Goal: Task Accomplishment & Management: Manage account settings

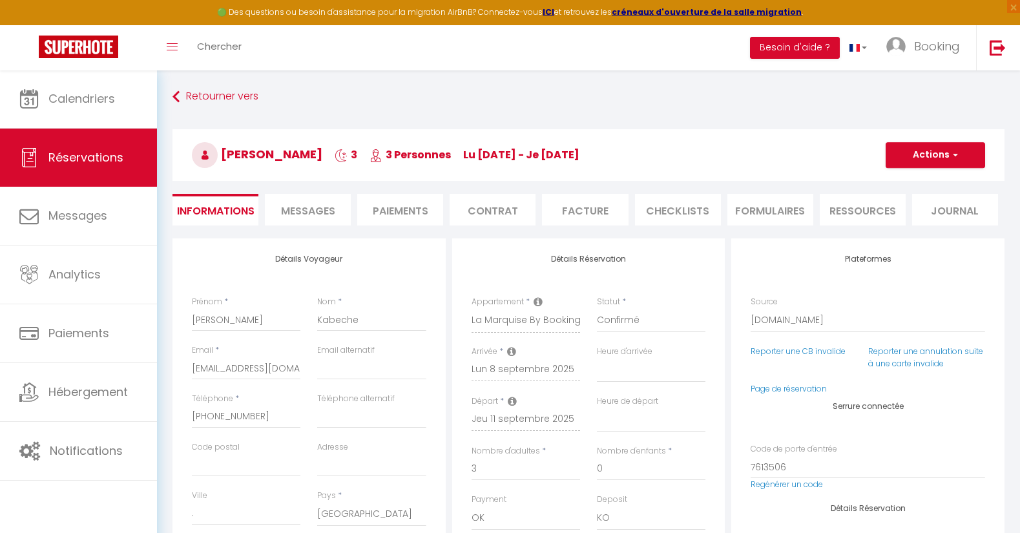
select select "48253"
select select
select select "14"
select select "2"
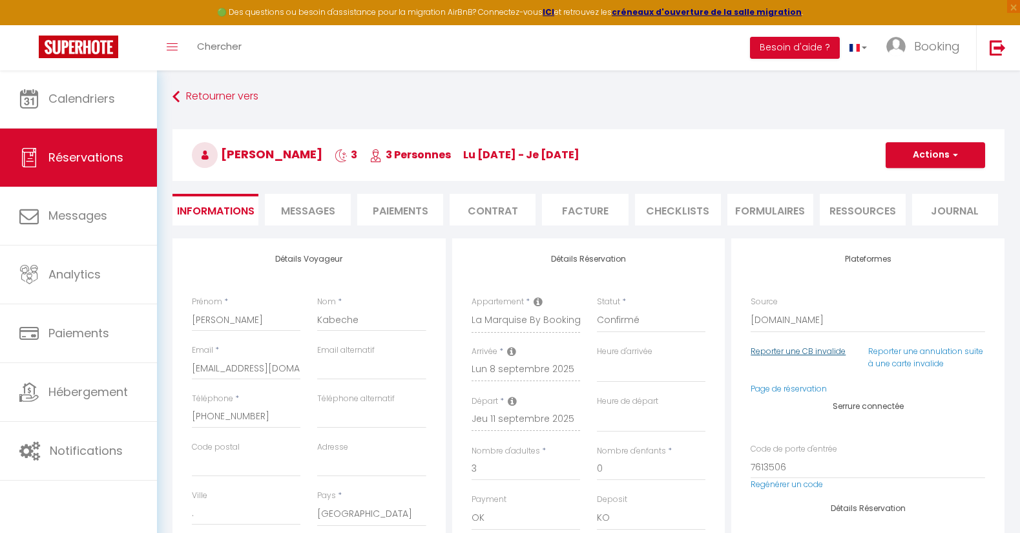
click at [789, 353] on link "Reporter une CB invalide" at bounding box center [797, 351] width 95 height 11
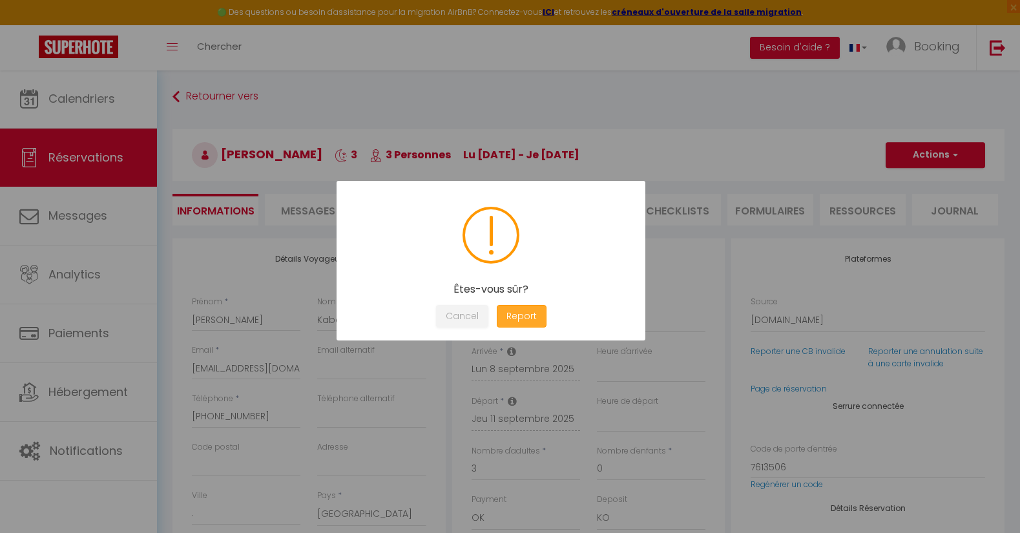
click at [523, 314] on button "Report" at bounding box center [521, 316] width 50 height 23
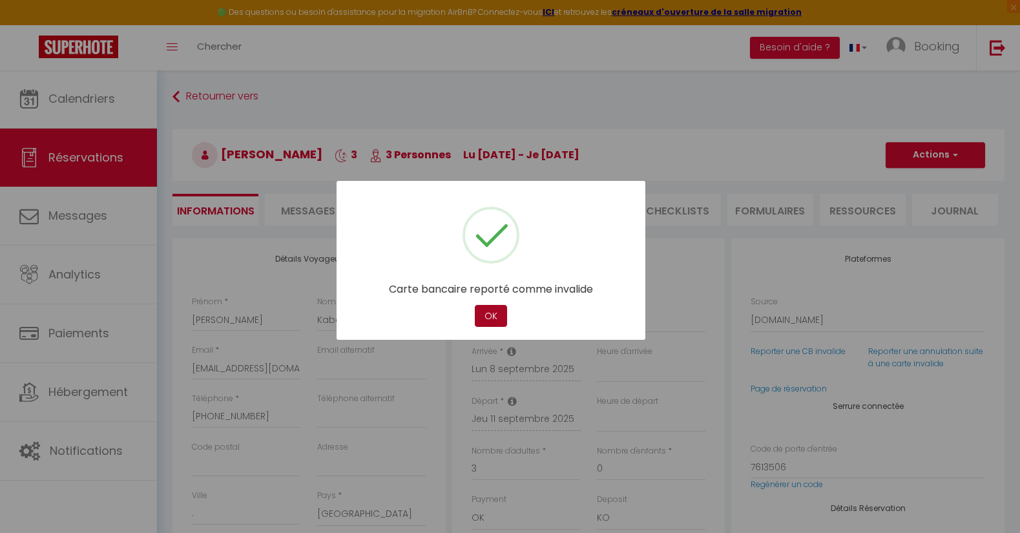
click at [495, 313] on button "OK" at bounding box center [491, 316] width 32 height 23
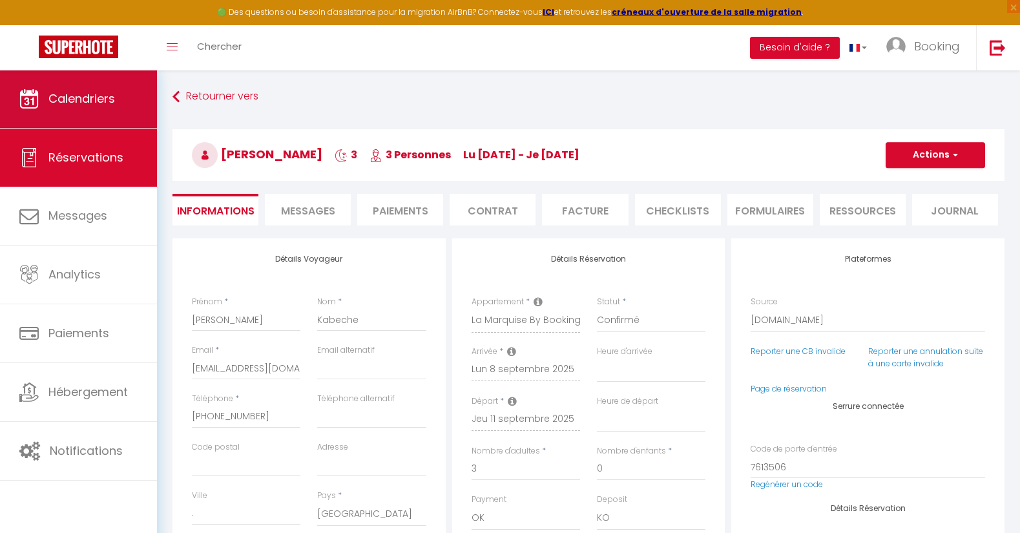
click at [81, 98] on span "Calendriers" at bounding box center [81, 98] width 67 height 16
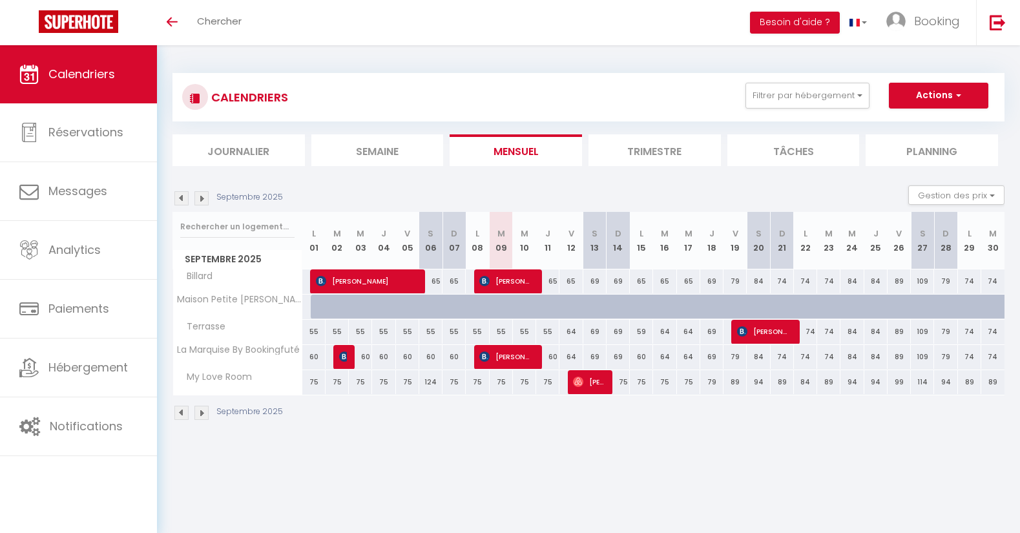
click at [513, 359] on span "[PERSON_NAME]" at bounding box center [506, 356] width 54 height 25
select select "OK"
select select "KO"
select select "0"
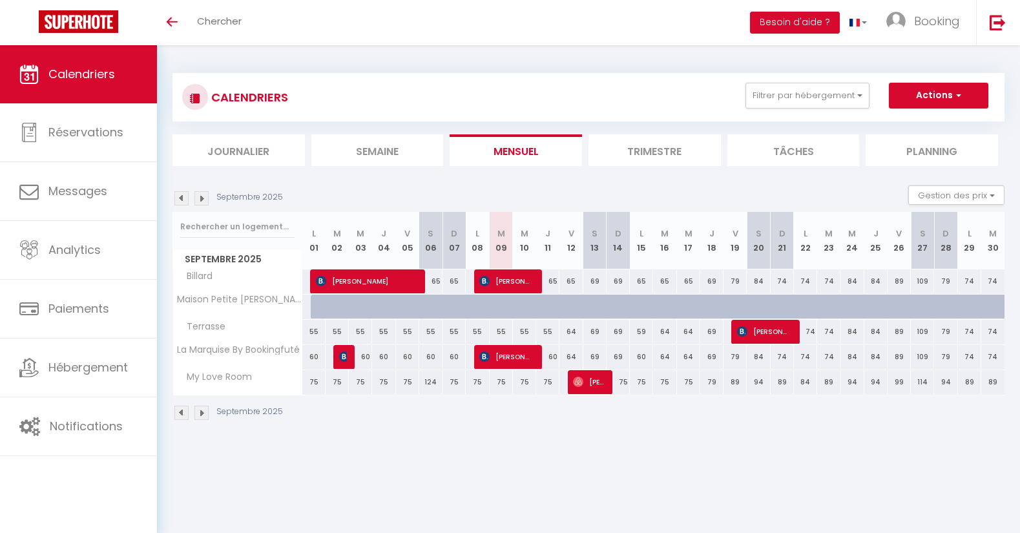
select select "1"
select select
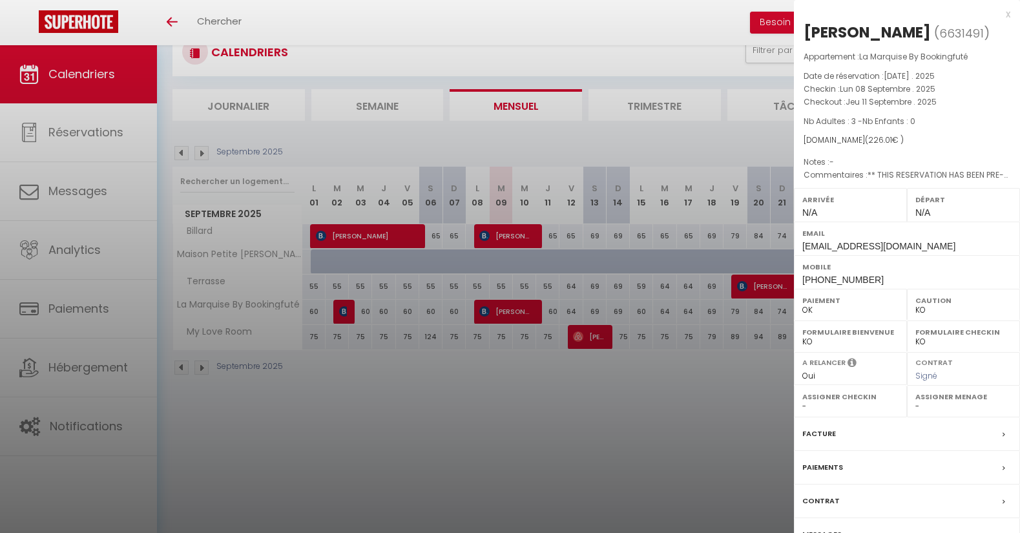
scroll to position [45, 0]
click at [1008, 14] on div "x" at bounding box center [902, 14] width 216 height 16
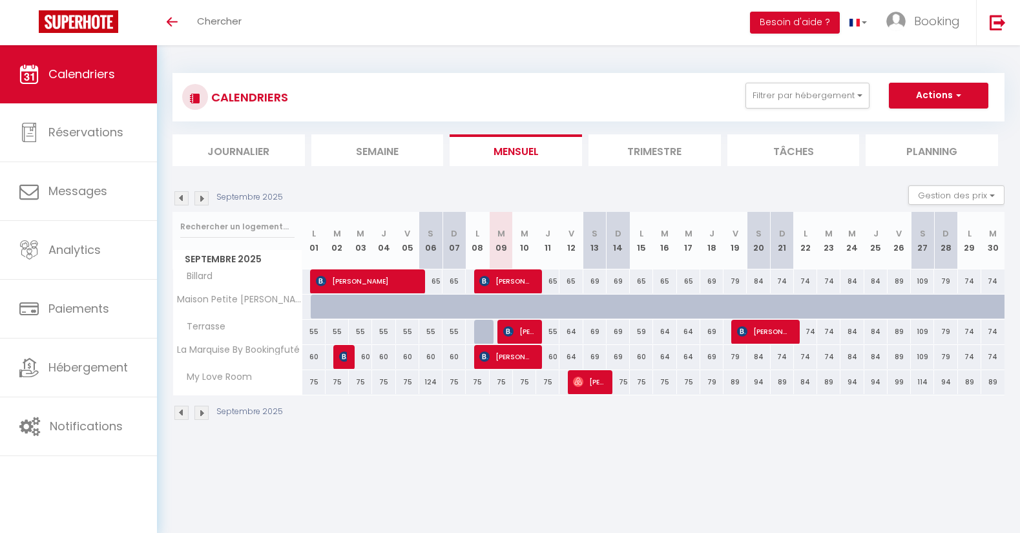
click at [484, 329] on div at bounding box center [485, 332] width 23 height 25
type input "55"
type input "Lun 08 Septembre 2025"
type input "[DATE]"
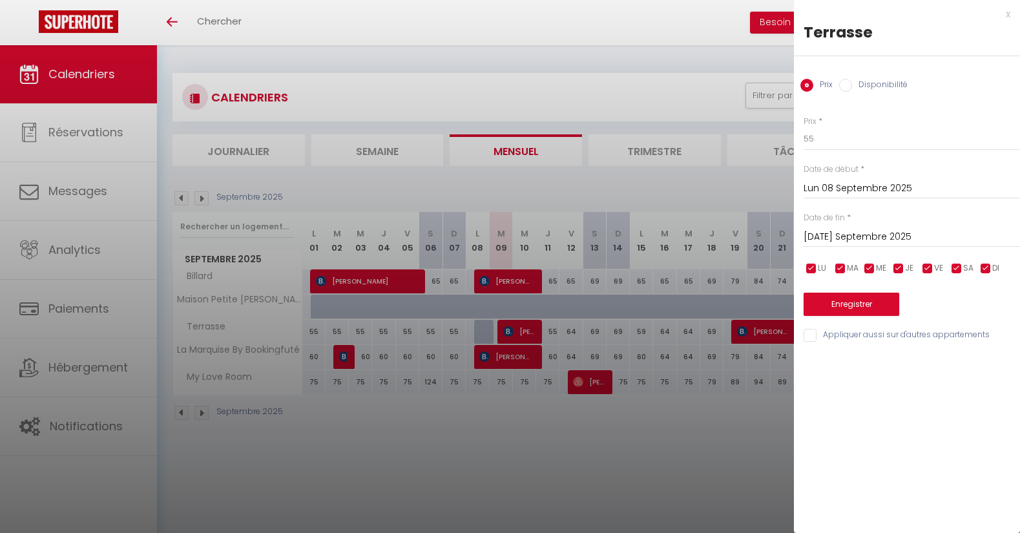
click at [846, 84] on input "Disponibilité" at bounding box center [845, 85] width 13 height 13
radio input "true"
radio input "false"
click at [851, 302] on button "Enregistrer" at bounding box center [851, 305] width 96 height 23
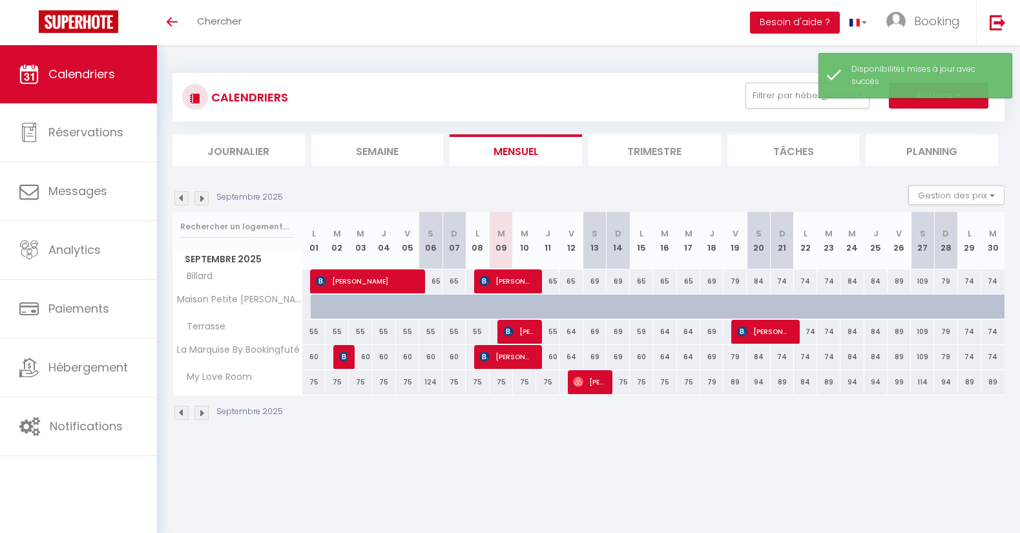
click at [528, 329] on span "[PERSON_NAME]-[PERSON_NAME]" at bounding box center [518, 331] width 31 height 25
select select "OK"
select select "KO"
select select "0"
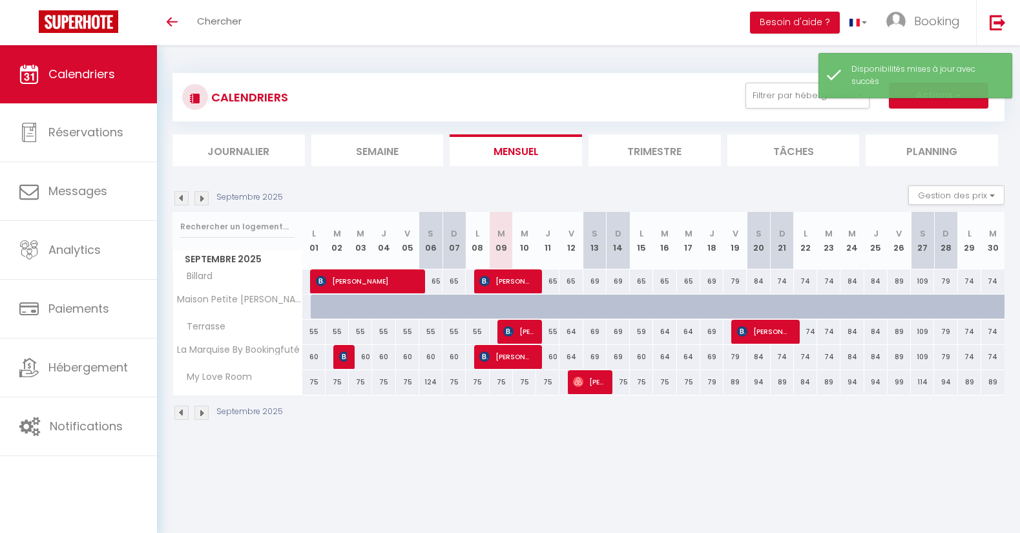
select select "1"
select select
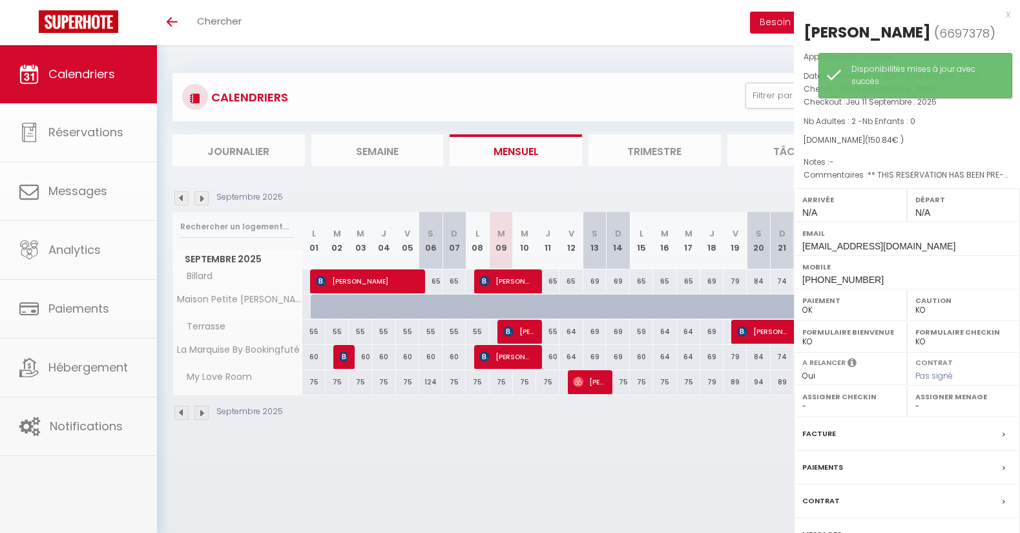
select select "31605"
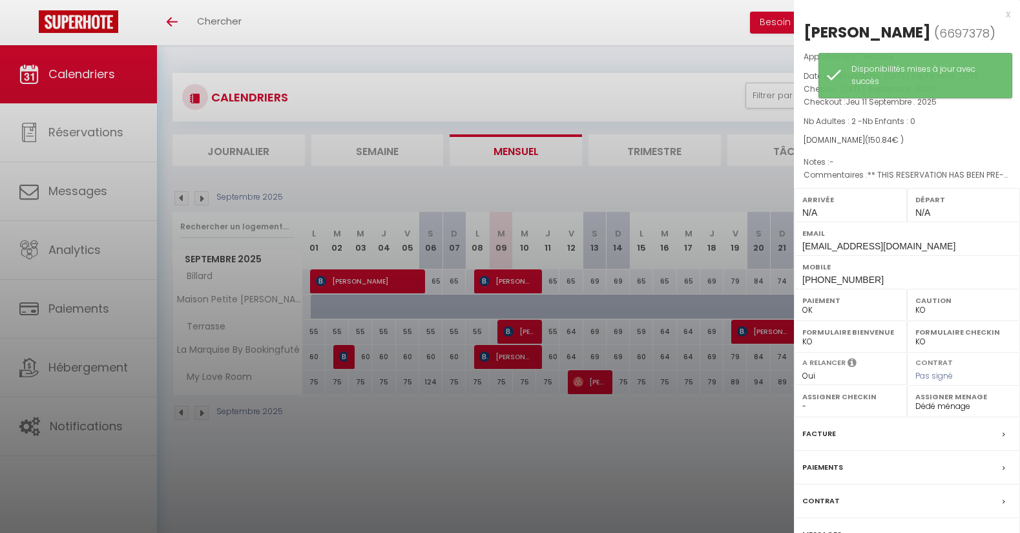
click at [823, 440] on label "Facture" at bounding box center [819, 434] width 34 height 14
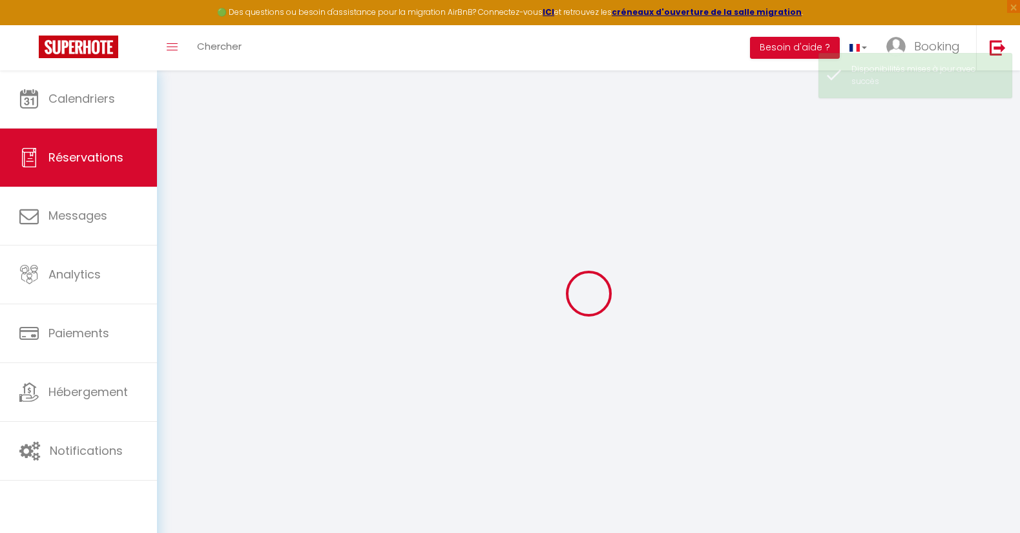
select select "cleaning"
select select "taxes"
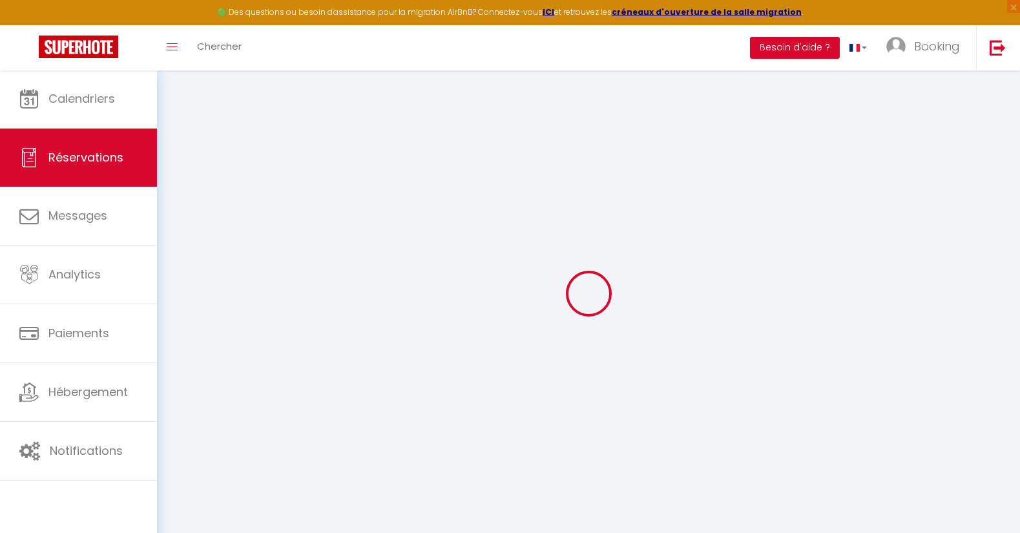
select select
checkbox input "false"
type textarea "** THIS RESERVATION HAS BEEN PRE-PAID ** BOOKING NOTE : Payment charge is EUR 2…"
select select
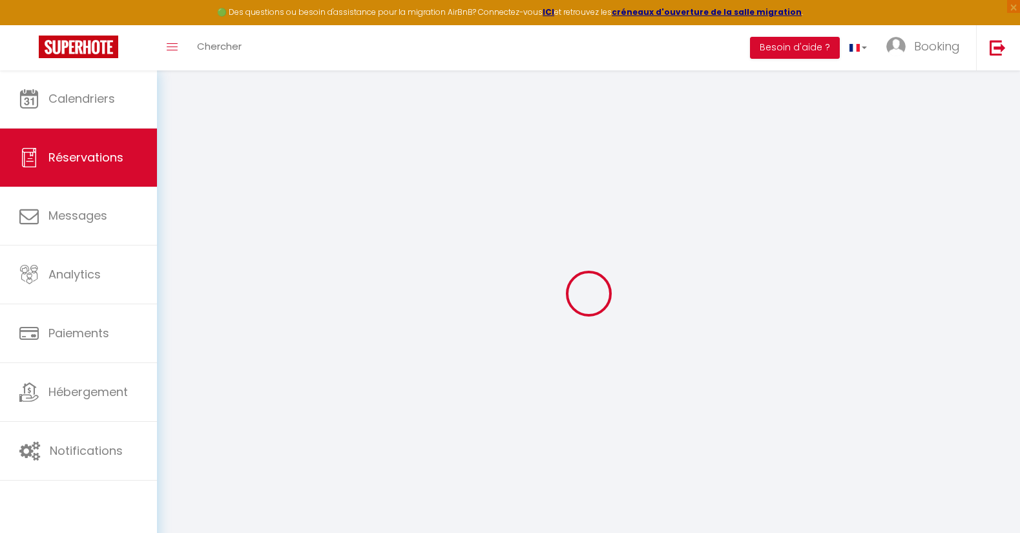
select select
checkbox input "false"
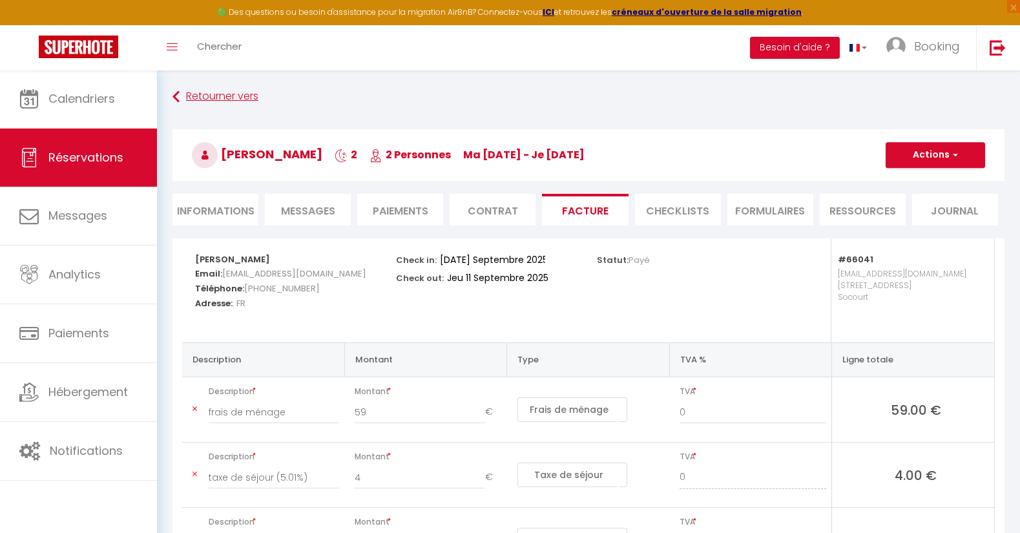
click at [178, 96] on icon at bounding box center [175, 96] width 7 height 23
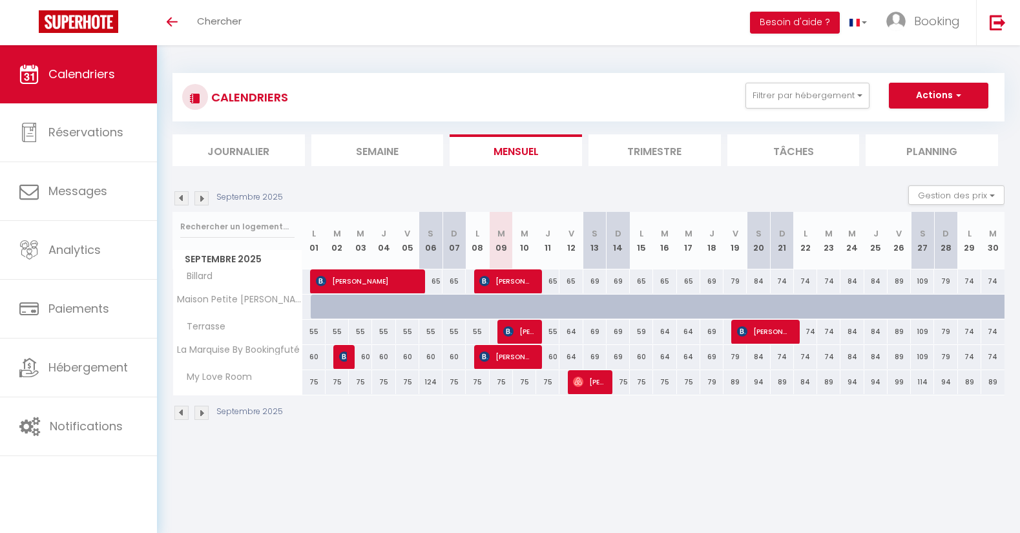
click at [502, 361] on span "[PERSON_NAME]" at bounding box center [506, 356] width 54 height 25
select select "OK"
select select "KO"
select select "0"
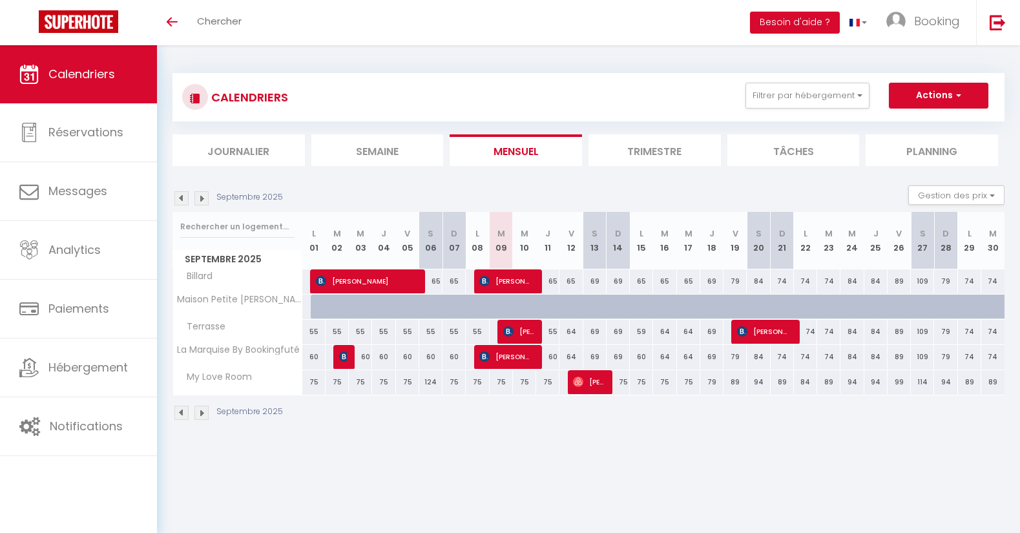
select select "1"
select select
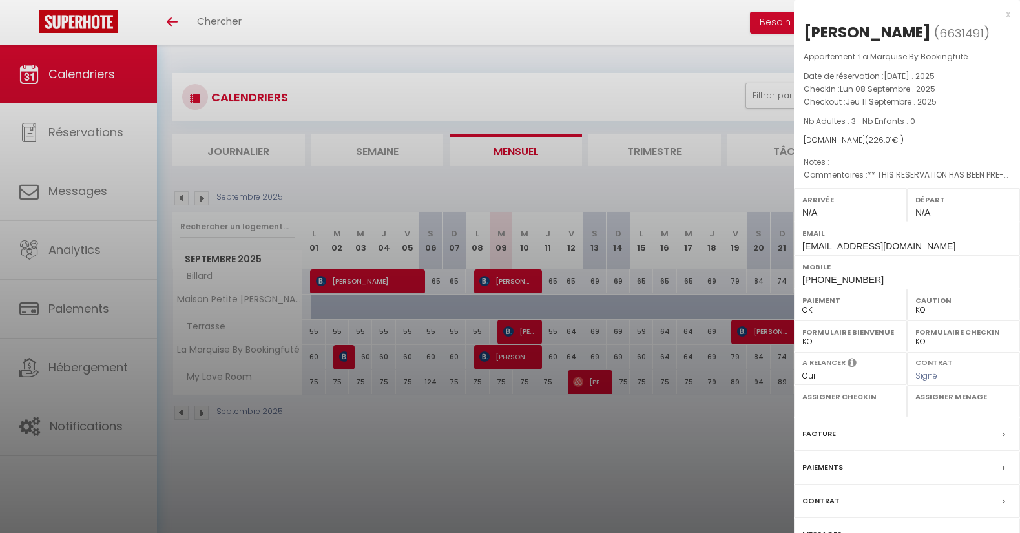
click at [819, 440] on label "Facture" at bounding box center [819, 434] width 34 height 14
select select
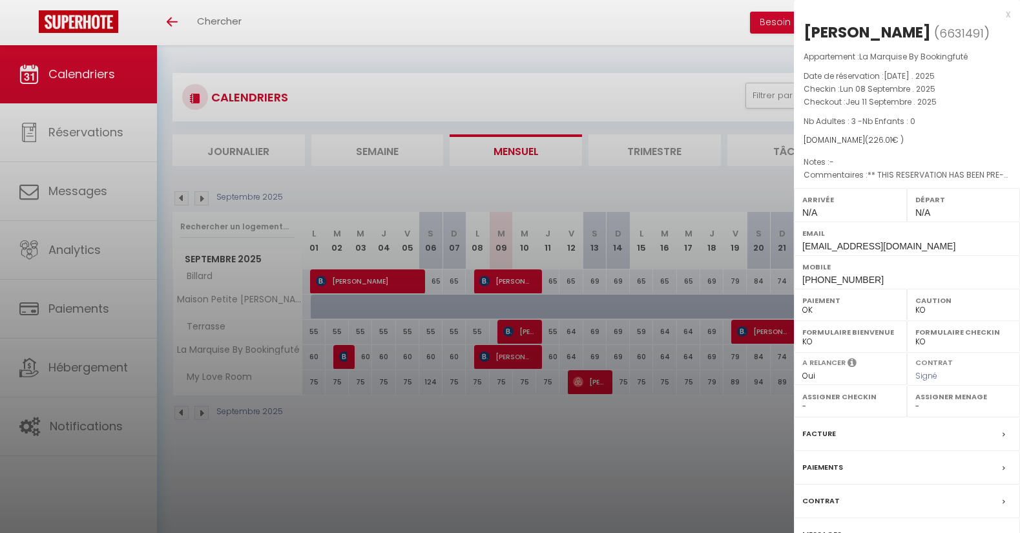
select select
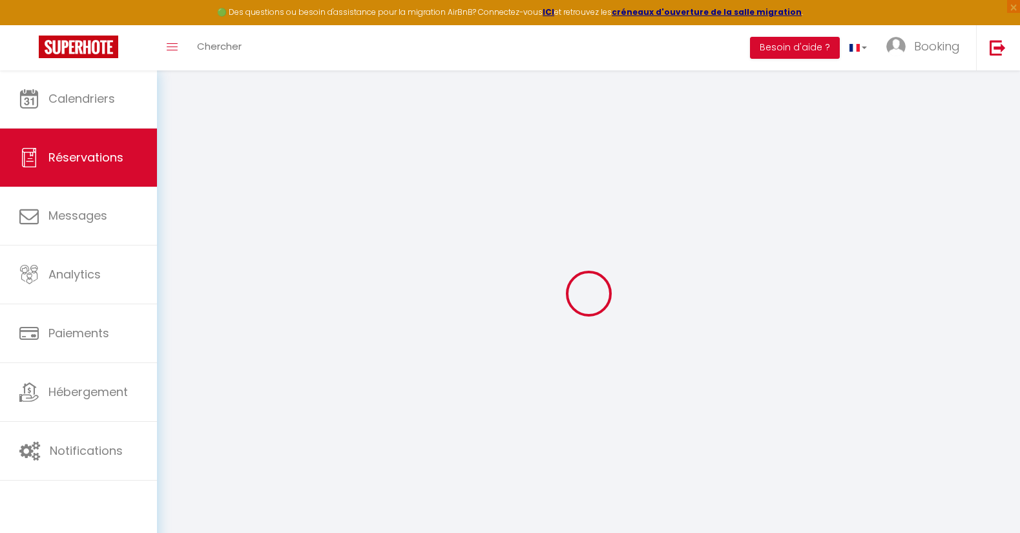
type input "[PERSON_NAME]"
type input "Kabeche"
type input "[EMAIL_ADDRESS][DOMAIN_NAME]"
type input "[PHONE_NUMBER]"
type input "."
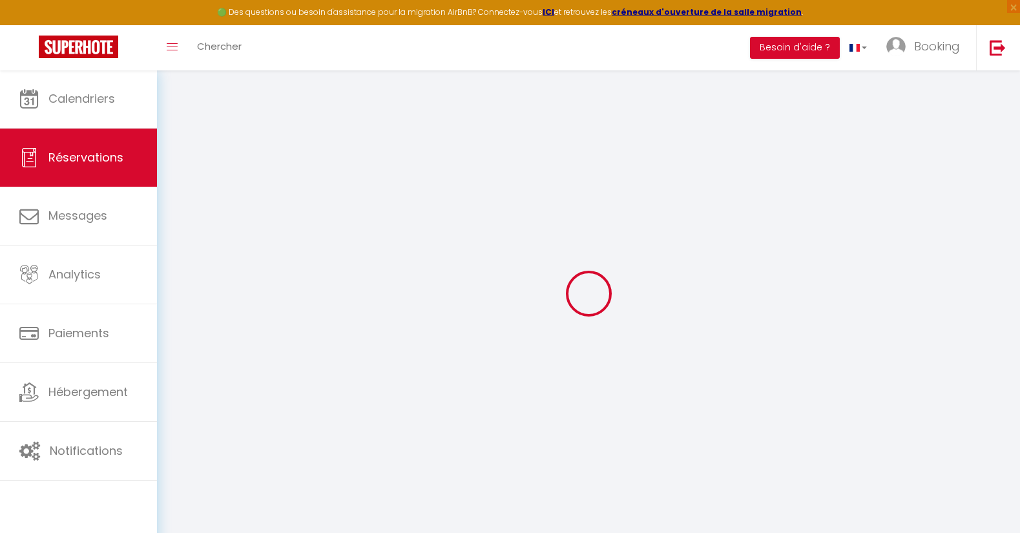
select select "FR"
type input "36.06"
type input "3.16"
select select "48253"
select select "1"
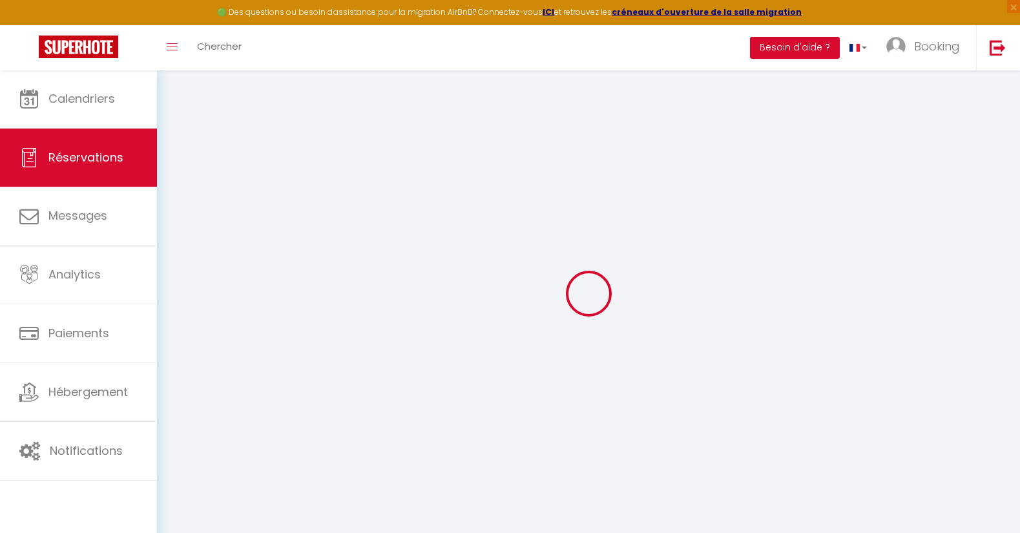
select select
type input "3"
select select "12"
select select "14"
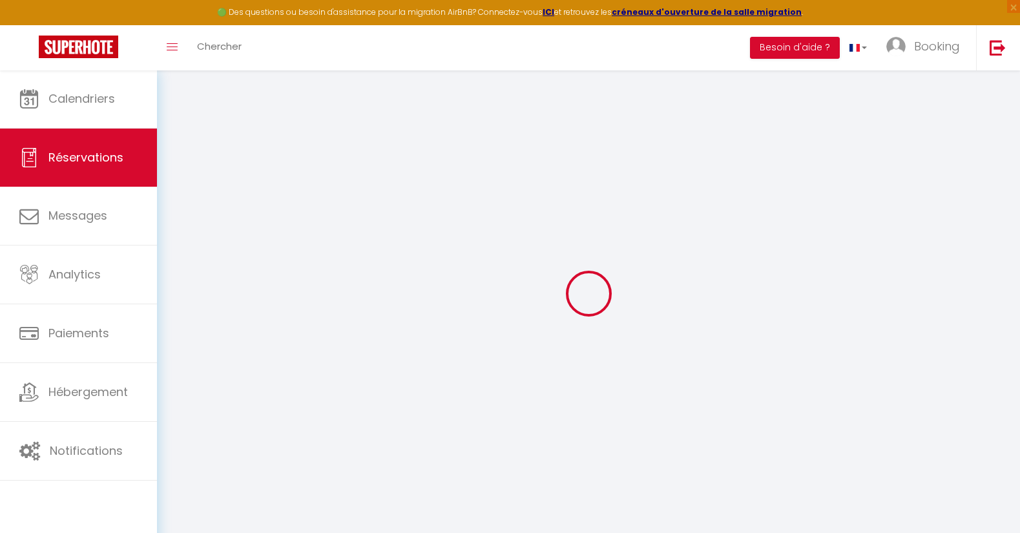
select select "2"
type input "0"
select select
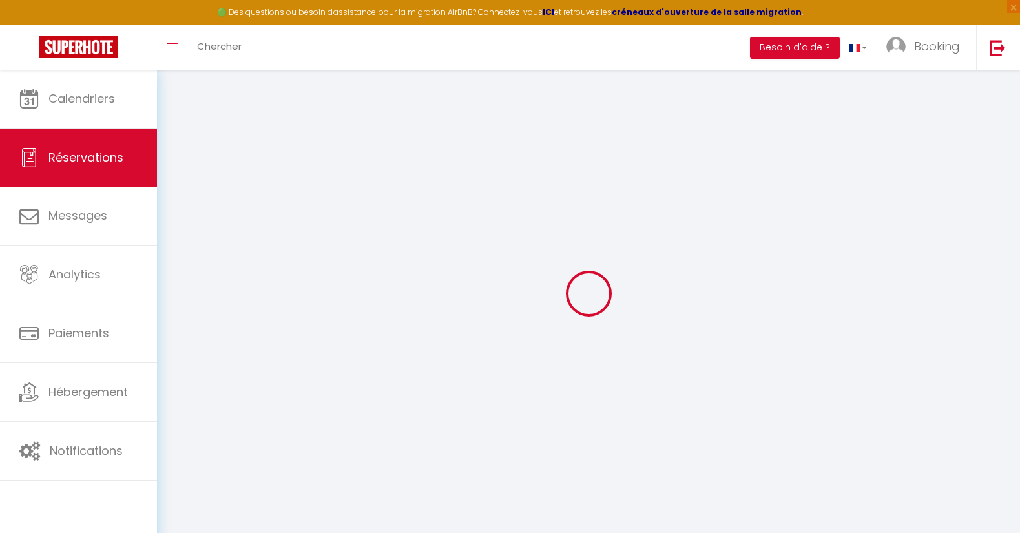
select select
checkbox input "false"
select select
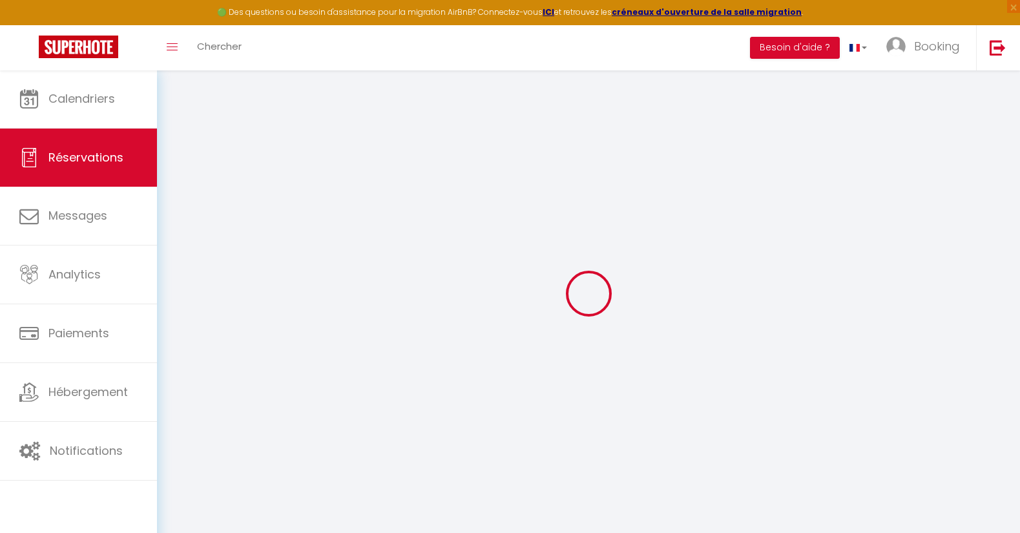
select select
checkbox input "false"
type textarea "** THIS RESERVATION HAS BEEN PRE-PAID ** BOOKING NOTE : Payment charge is EUR 3…"
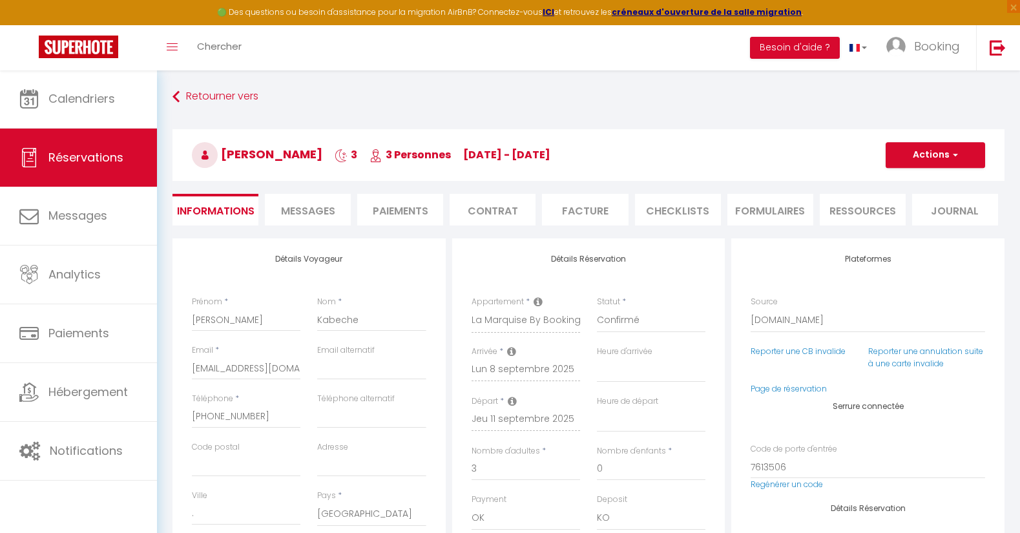
type input "59"
type input "13.92"
select select
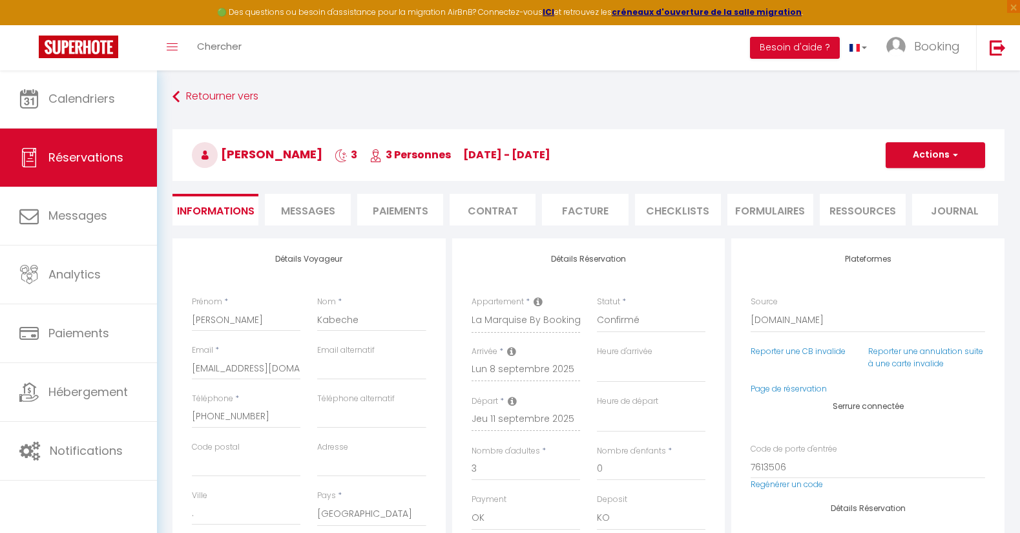
select select
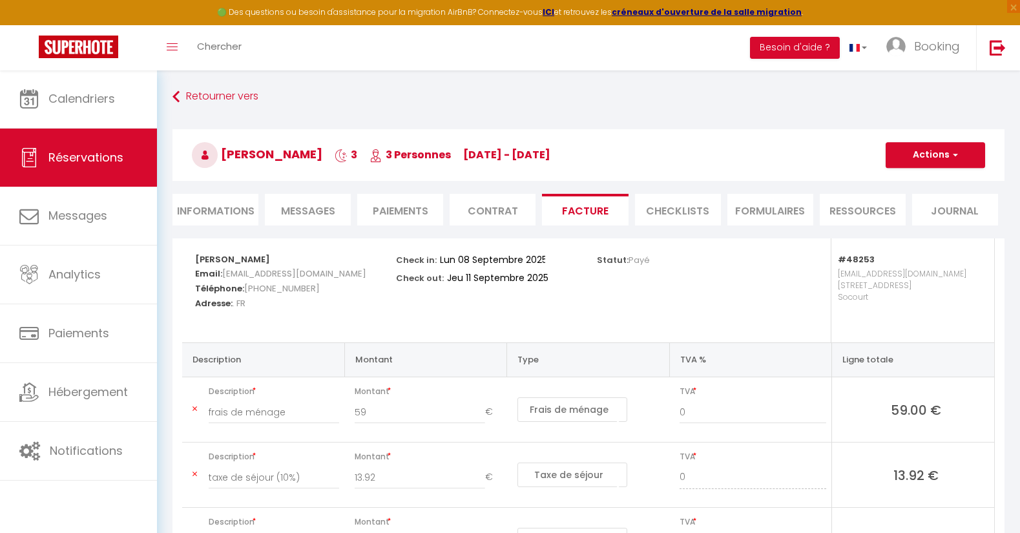
click at [225, 214] on li "Informations" at bounding box center [215, 210] width 86 height 32
select select
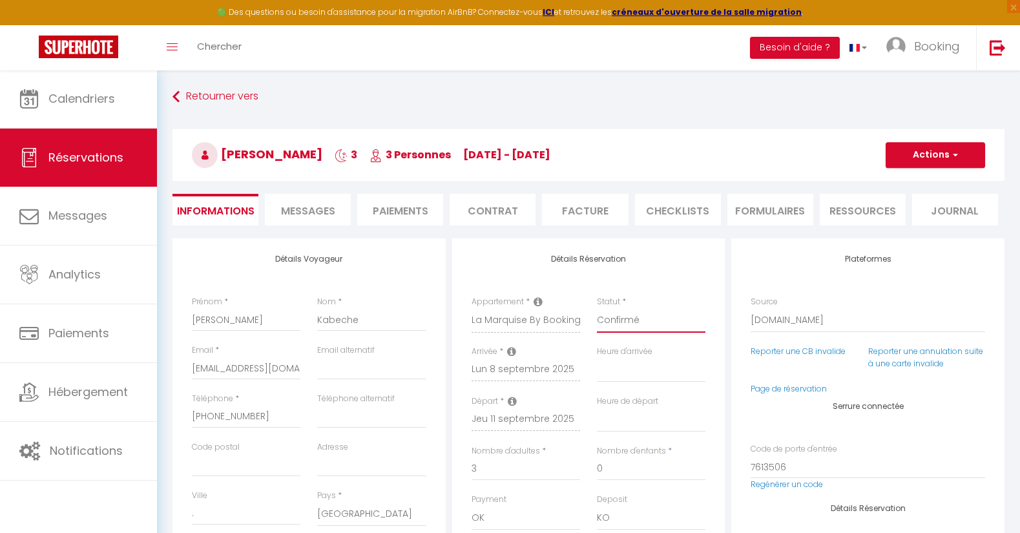
select select "3"
select select
checkbox input "false"
select select "5"
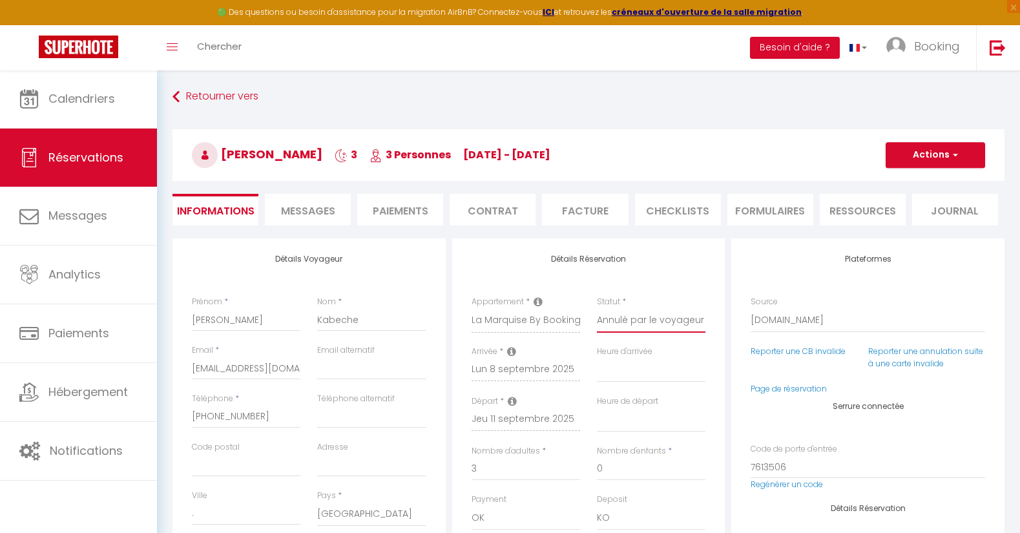
select select
checkbox input "false"
click at [913, 153] on button "Actions" at bounding box center [934, 155] width 99 height 26
click at [911, 181] on link "Enregistrer" at bounding box center [922, 183] width 102 height 17
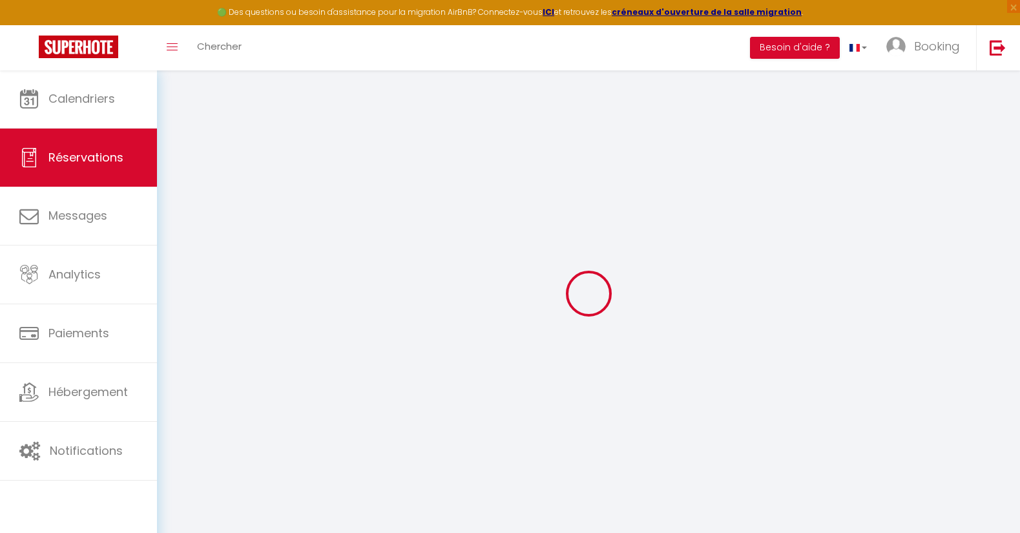
select select "not_cancelled"
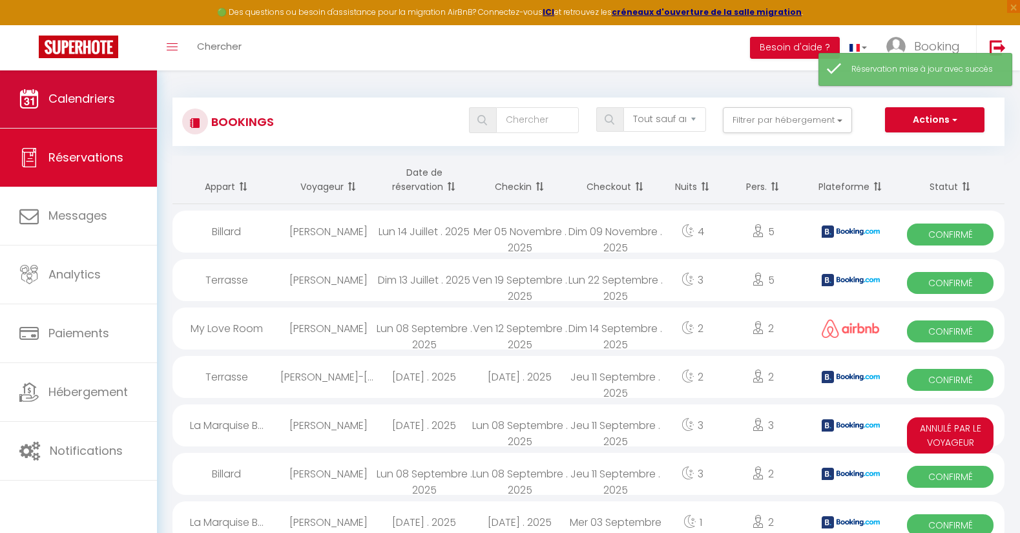
click at [103, 109] on link "Calendriers" at bounding box center [78, 99] width 157 height 58
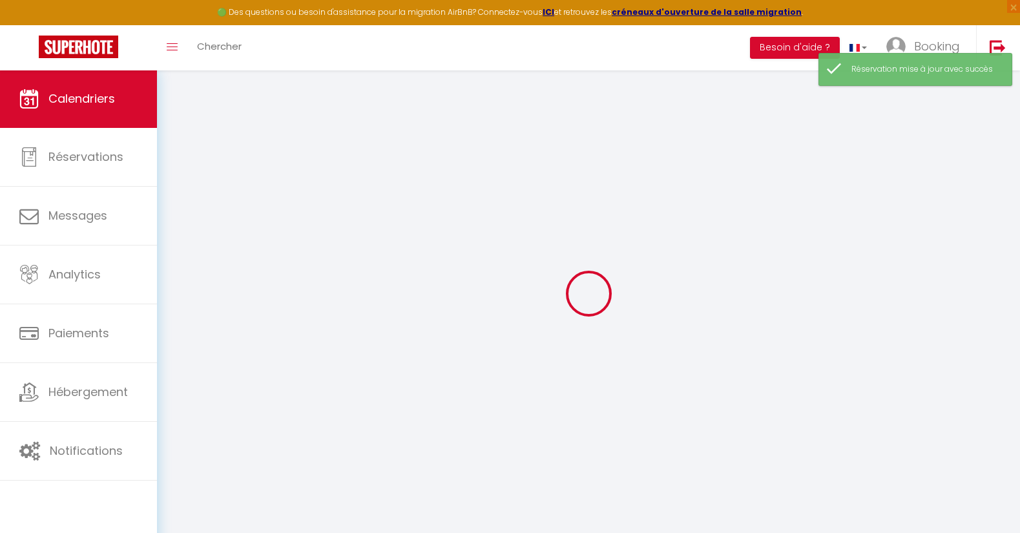
select select
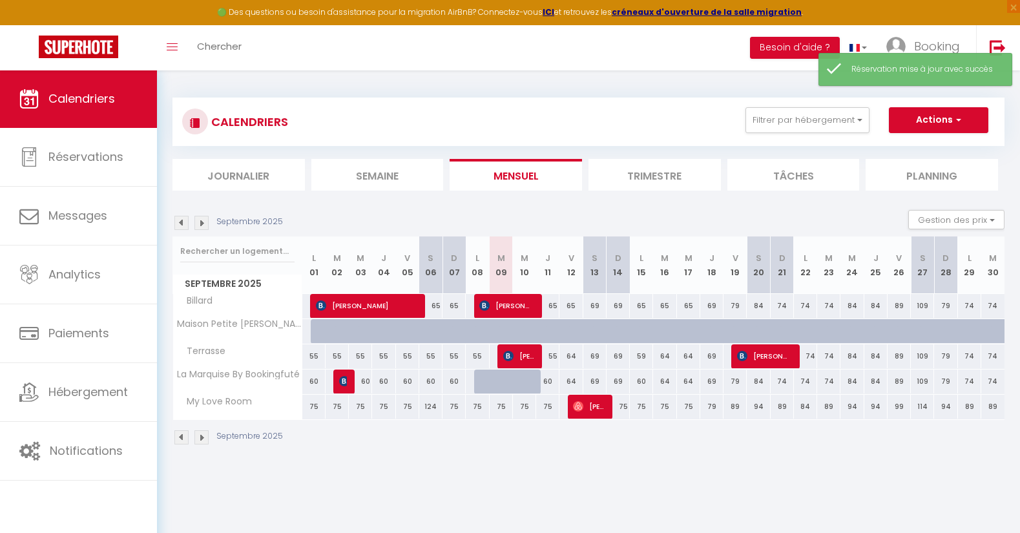
click at [517, 380] on div at bounding box center [524, 381] width 23 height 25
type input "60"
select select "1"
type input "Mer 10 Septembre 2025"
type input "Jeu 11 Septembre 2025"
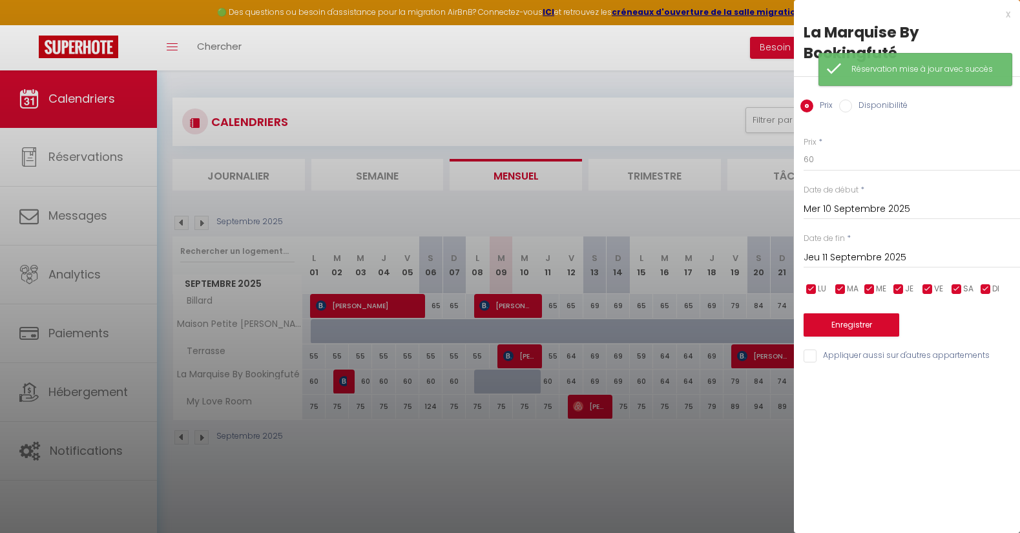
click at [843, 104] on input "Disponibilité" at bounding box center [845, 105] width 13 height 13
radio input "true"
radio input "false"
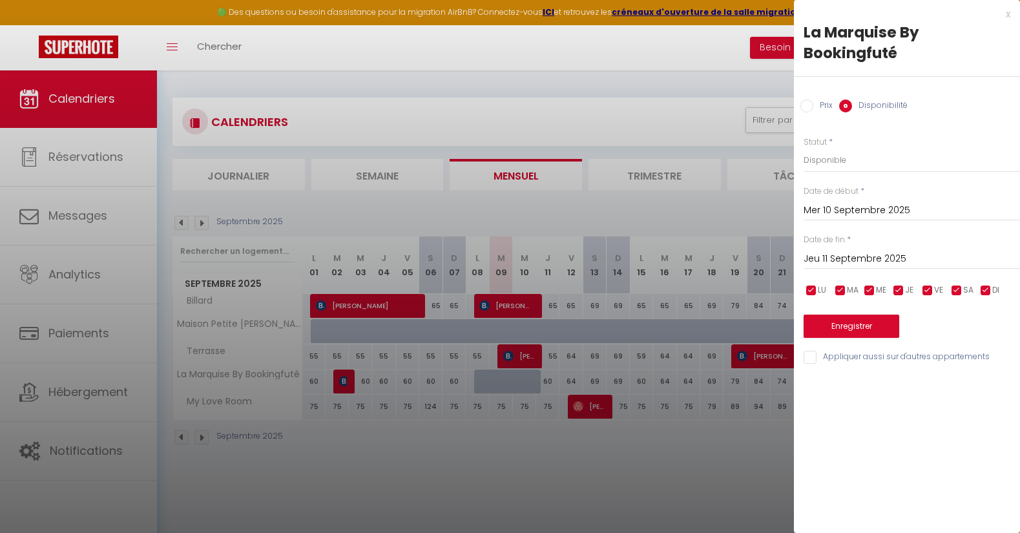
click at [854, 209] on input "Mer 10 Septembre 2025" at bounding box center [911, 210] width 216 height 17
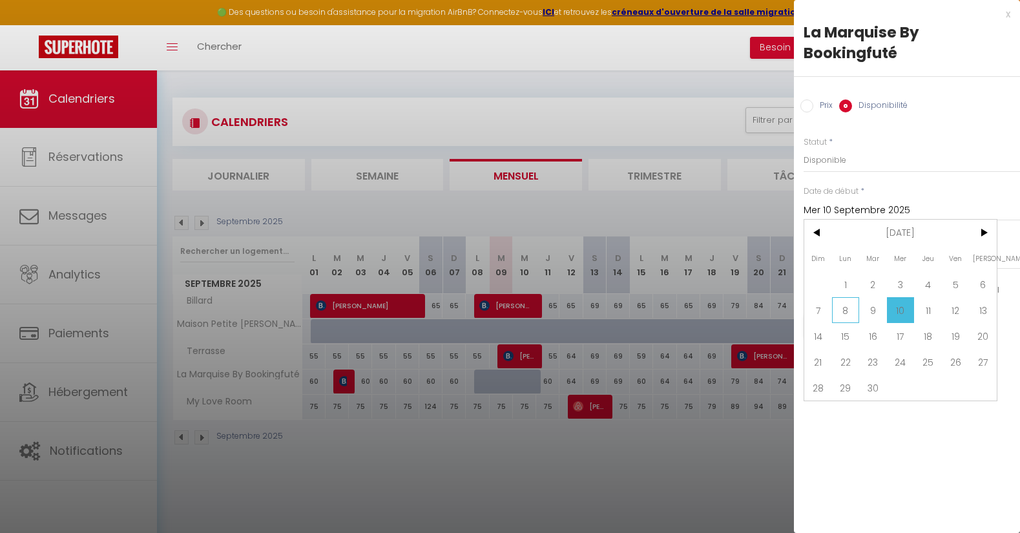
click at [845, 312] on span "8" at bounding box center [846, 310] width 28 height 26
type input "Lun 08 Septembre 2025"
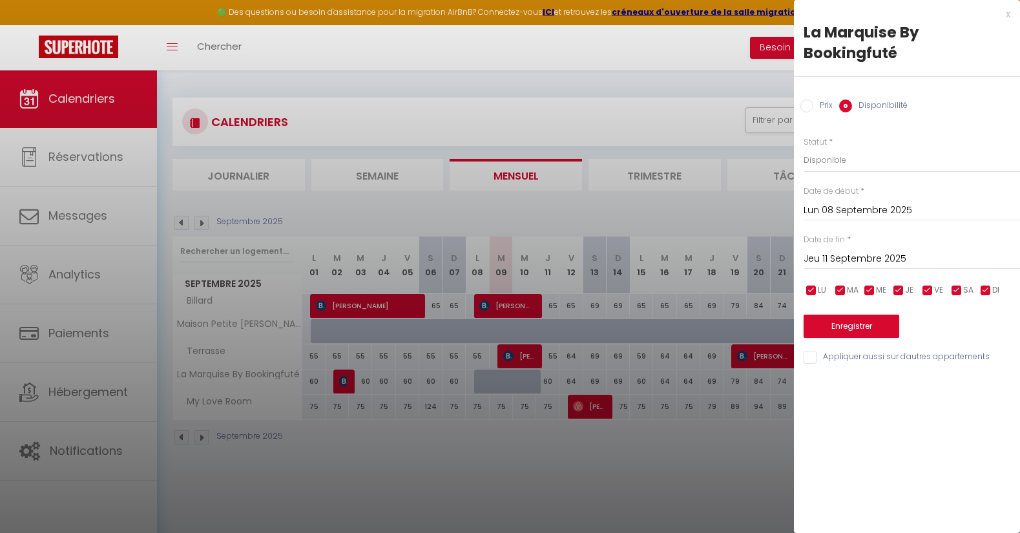
click at [854, 325] on button "Enregistrer" at bounding box center [851, 326] width 96 height 23
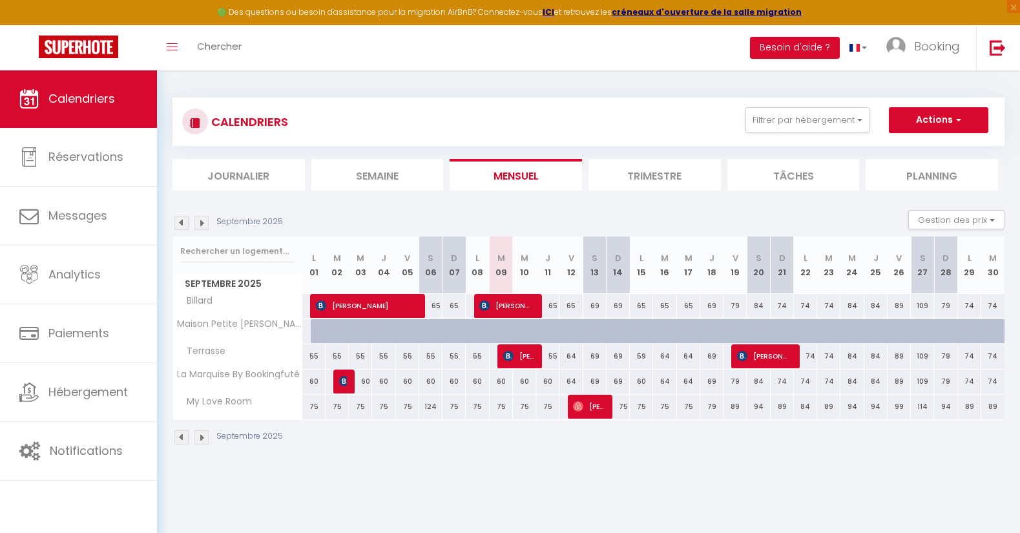
click at [515, 305] on span "[PERSON_NAME]" at bounding box center [506, 305] width 54 height 25
select select "OK"
select select "0"
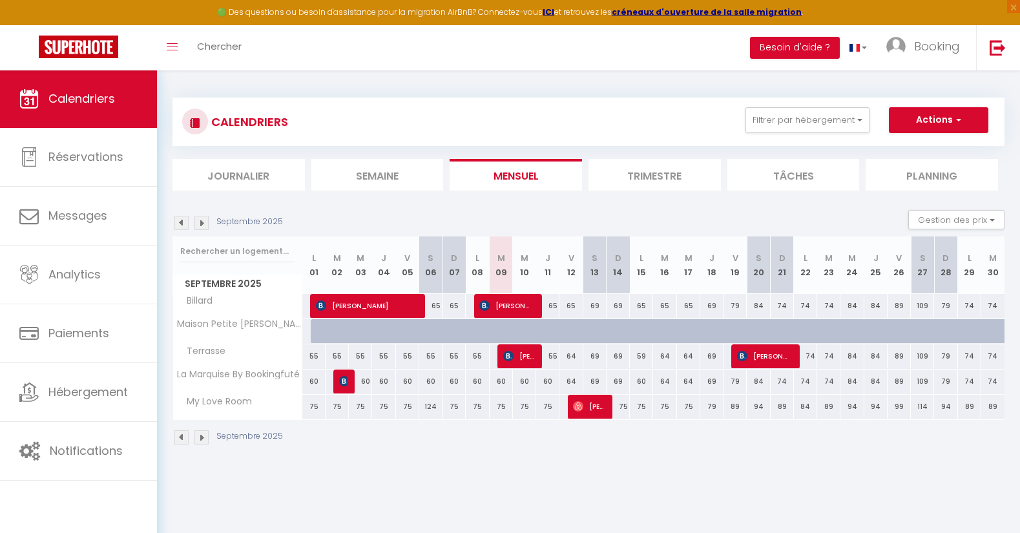
select select "1"
select select
select select "31605"
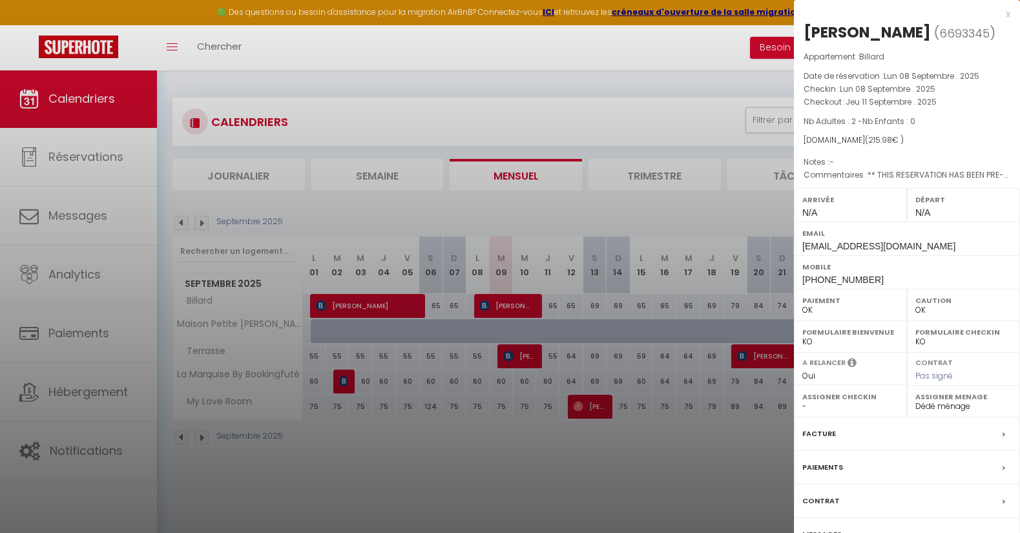
click at [822, 422] on div "Facture" at bounding box center [907, 434] width 226 height 34
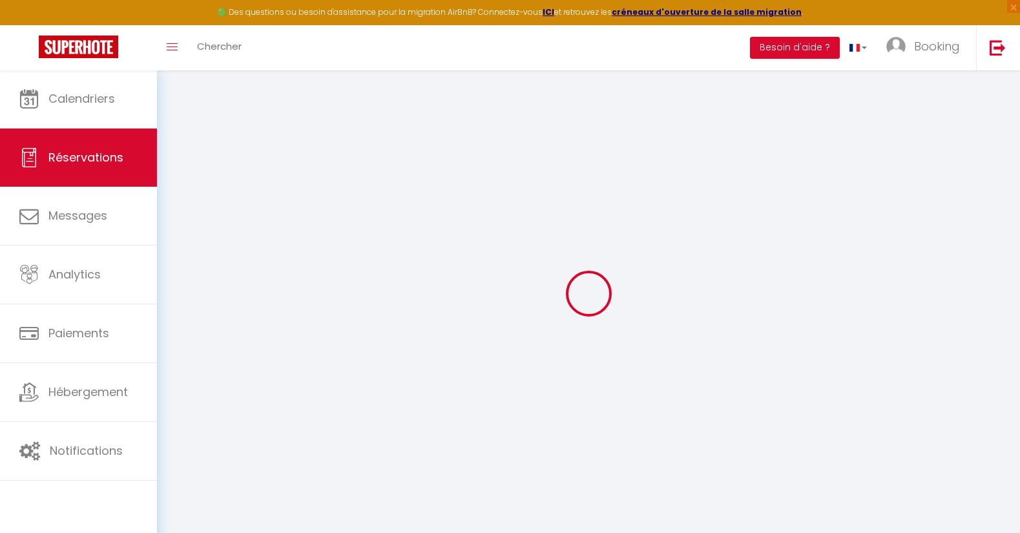
select select "cleaning"
select select "taxes"
select select
checkbox input "false"
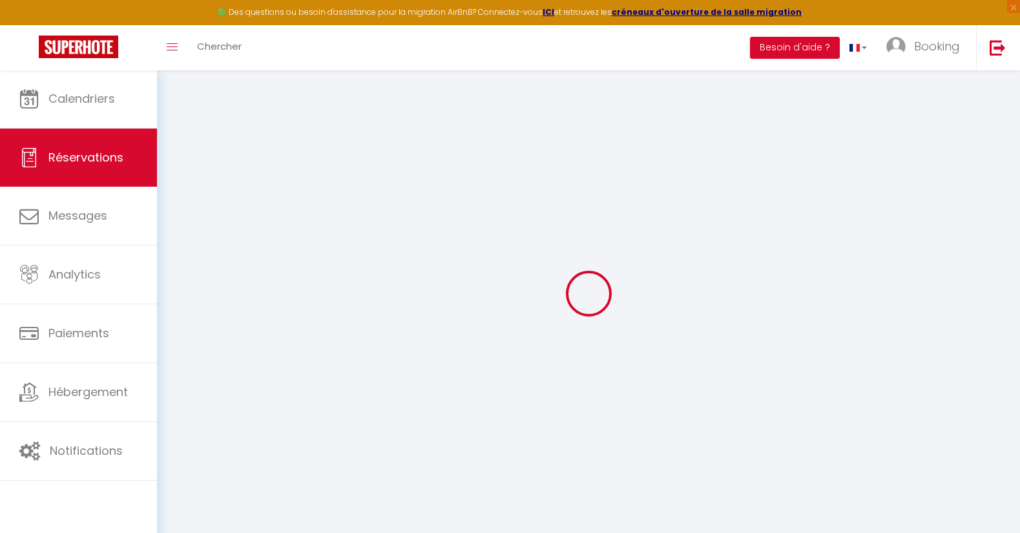
select select
checkbox input "false"
type voyageur0 "** THIS RESERVATION HAS BEEN PRE-PAID ** This guest has requested a receipt for…"
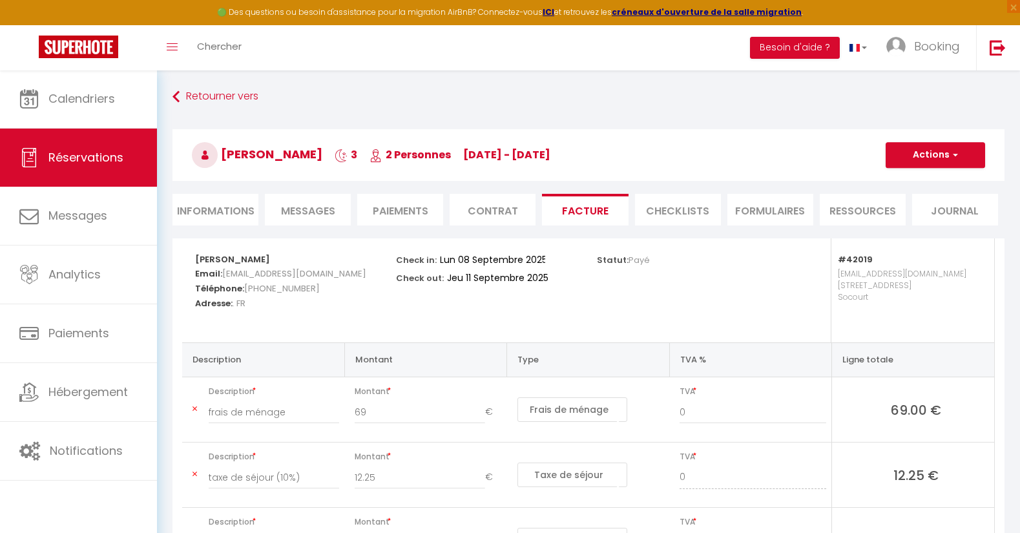
click at [309, 203] on li "Messages" at bounding box center [308, 210] width 86 height 32
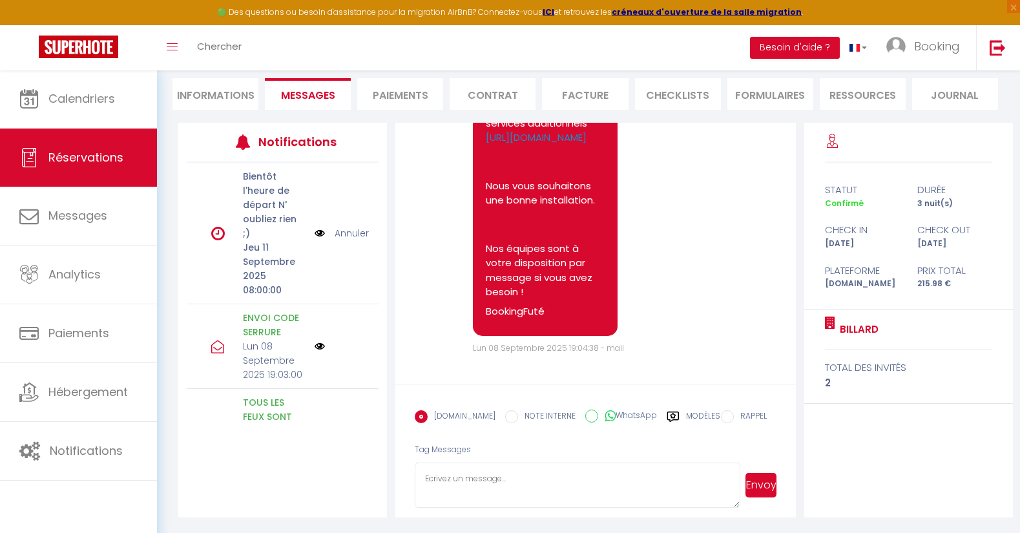
scroll to position [115, 0]
click at [520, 481] on textarea at bounding box center [578, 485] width 326 height 45
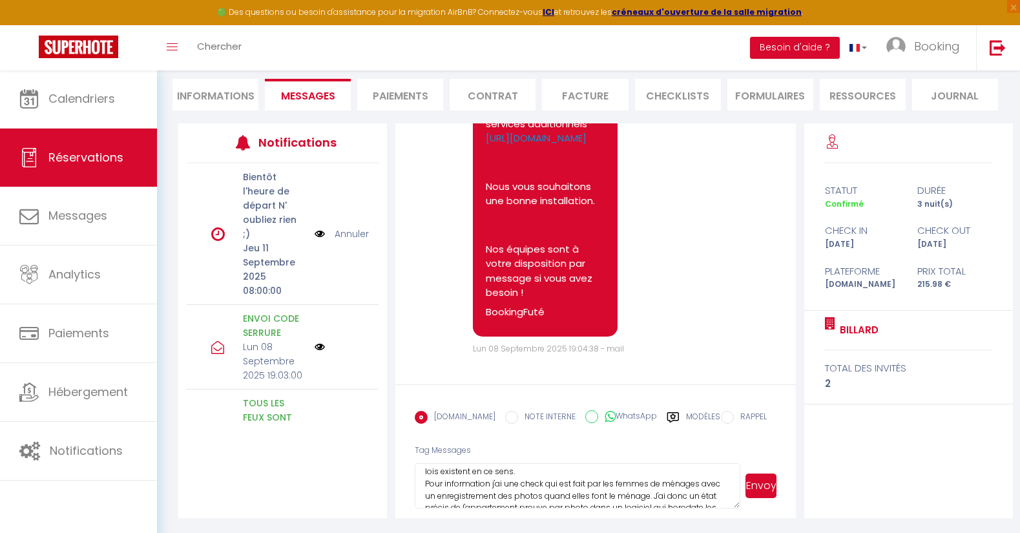
scroll to position [117, 0]
click at [564, 505] on textarea "Bonjour, Suite à notre conversation téléphonique d'[DATE] soir, je tenais à vou…" at bounding box center [578, 485] width 326 height 45
click at [468, 480] on textarea "Bonjour, Suite à notre conversation téléphonique d'[DATE] soir, je tenais à vou…" at bounding box center [578, 485] width 326 height 45
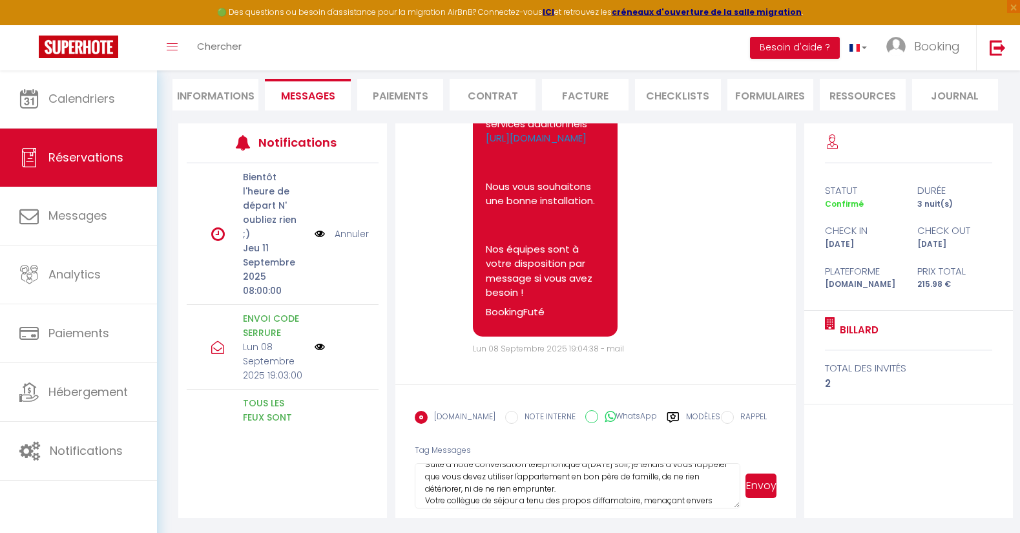
click at [557, 487] on textarea "Bonjour, Suite à notre conversation téléphonique d'[DATE] soir, je tenais à vou…" at bounding box center [578, 485] width 326 height 45
click at [675, 481] on textarea "Bonjour, Suite à notre conversation téléphonique d'[DATE] soir, je tenais à vou…" at bounding box center [578, 485] width 326 height 45
click at [665, 485] on textarea "Bonjour, Suite à notre conversation téléphonique d'[DATE] soir, je tenais à vou…" at bounding box center [578, 485] width 326 height 45
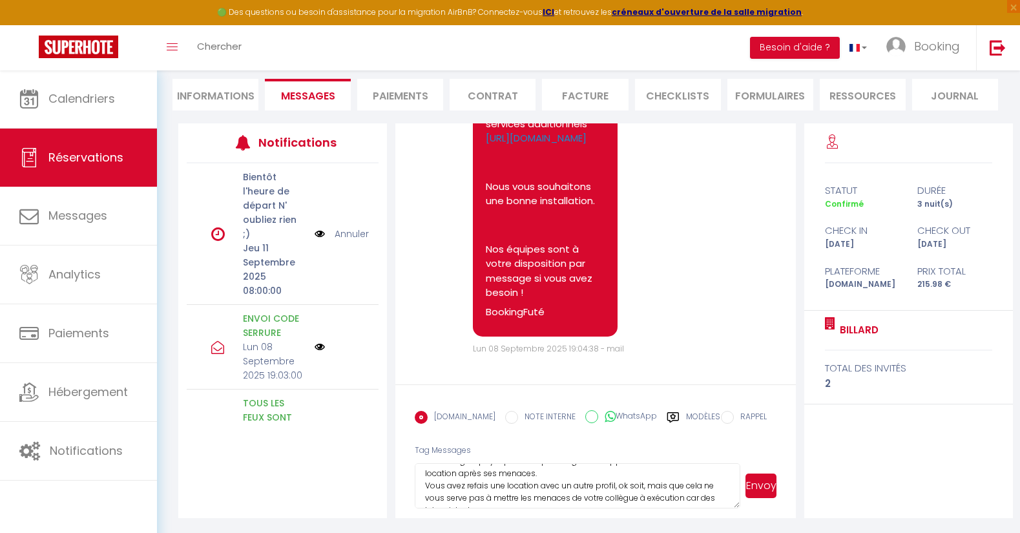
click at [642, 481] on textarea "Bonjour, Suite à notre conversation téléphonique d'[DATE] soir, je tenais à vou…" at bounding box center [578, 485] width 326 height 45
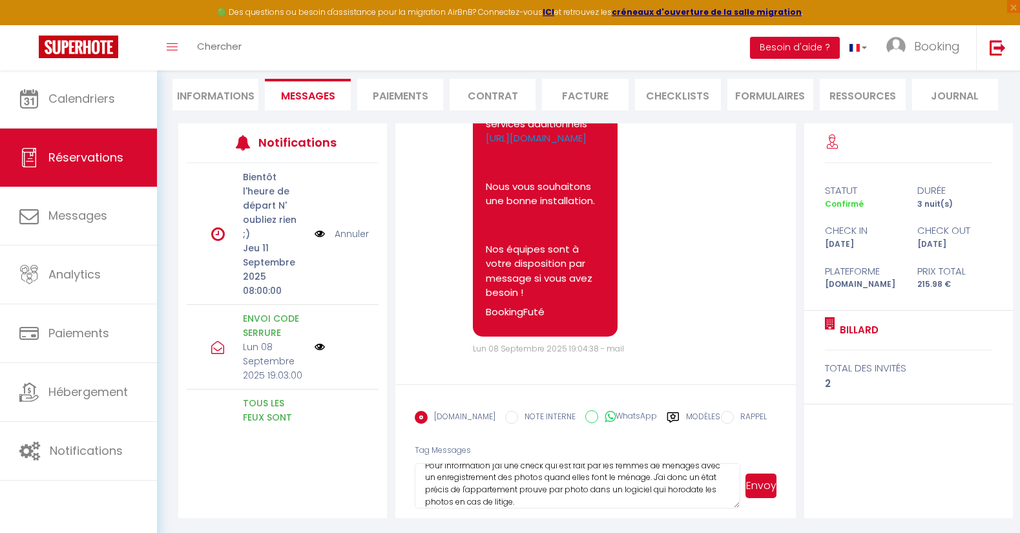
click at [546, 483] on textarea "Bonjour, Suite à notre conversation téléphonique d'[DATE] soir, je tenais à vou…" at bounding box center [578, 485] width 326 height 45
click at [616, 495] on textarea "Bonjour, Suite à notre conversation téléphonique d'[DATE] soir, je tenais à vou…" at bounding box center [578, 485] width 326 height 45
click at [552, 501] on textarea at bounding box center [578, 485] width 326 height 45
click at [585, 505] on textarea at bounding box center [578, 485] width 326 height 45
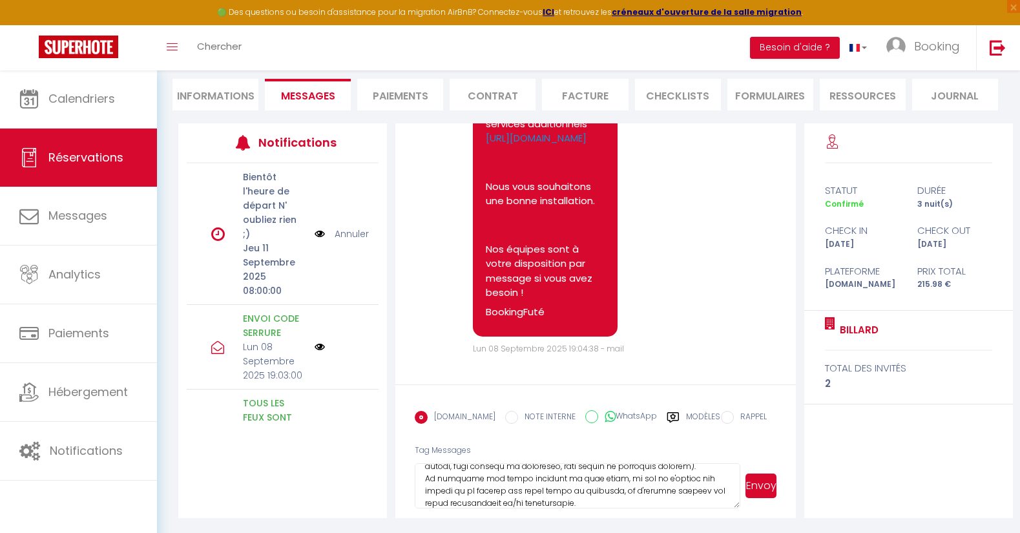
scroll to position [268, 0]
type textarea "Loremip, Dolor s ametc adipiscingel seddoeiusmod t'inci utla, et dolore m aliq …"
click at [756, 488] on button "Envoyer" at bounding box center [760, 485] width 31 height 25
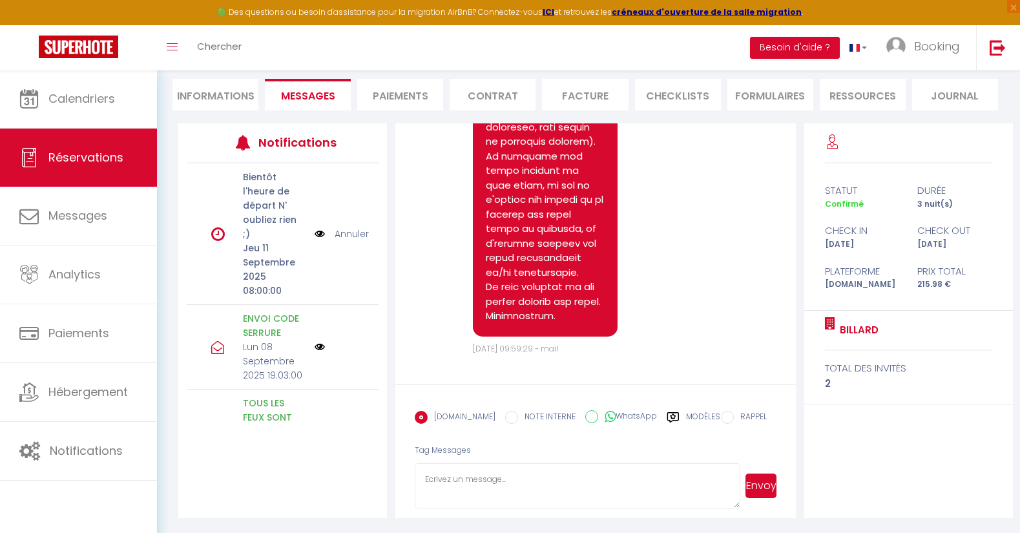
scroll to position [5317, 0]
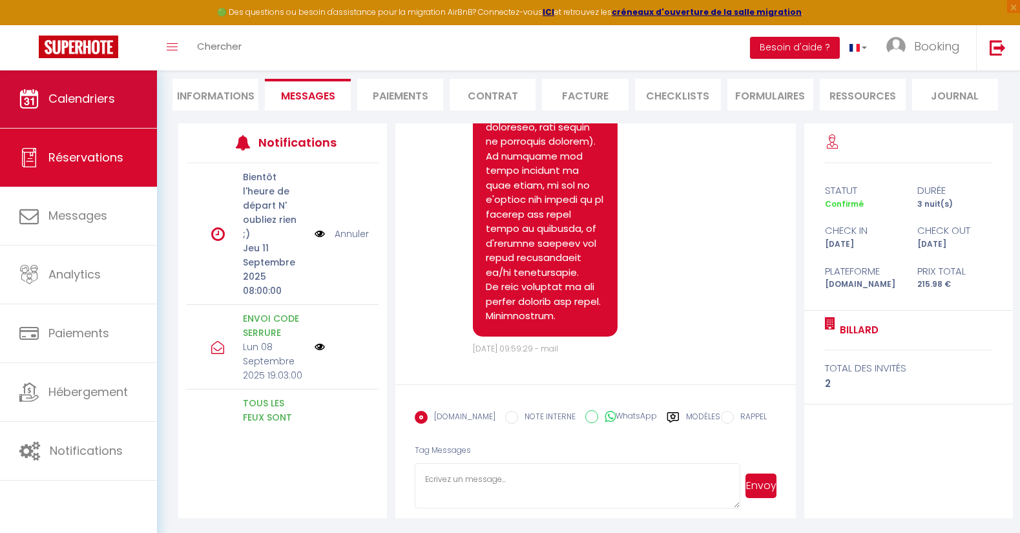
click at [55, 116] on link "Calendriers" at bounding box center [78, 99] width 157 height 58
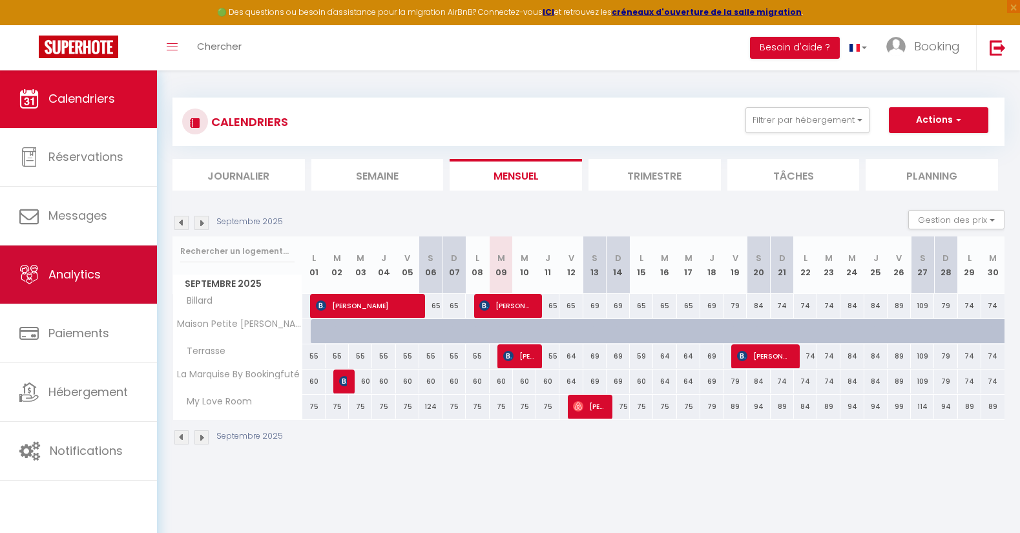
click at [67, 281] on span "Analytics" at bounding box center [74, 274] width 52 height 16
select select "2025"
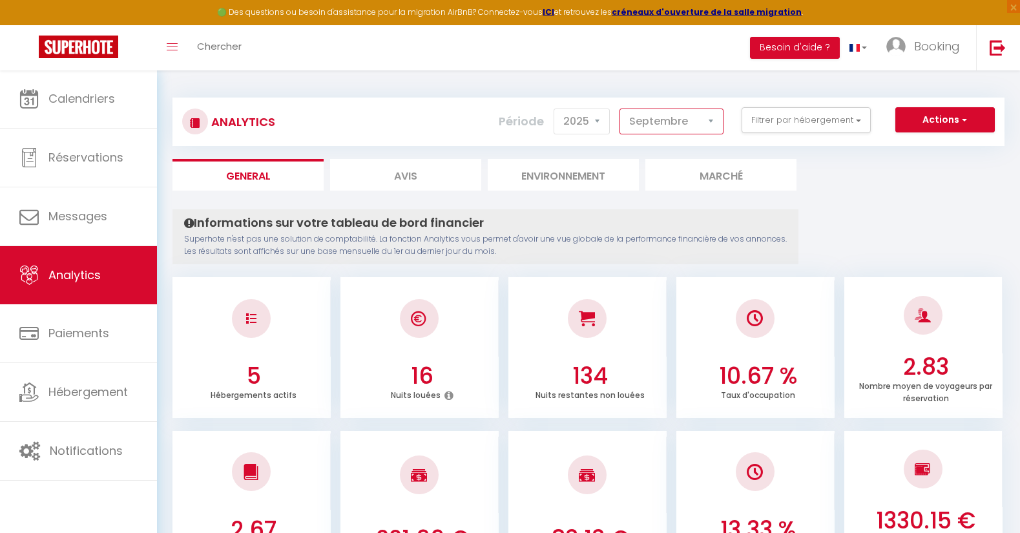
select select "8"
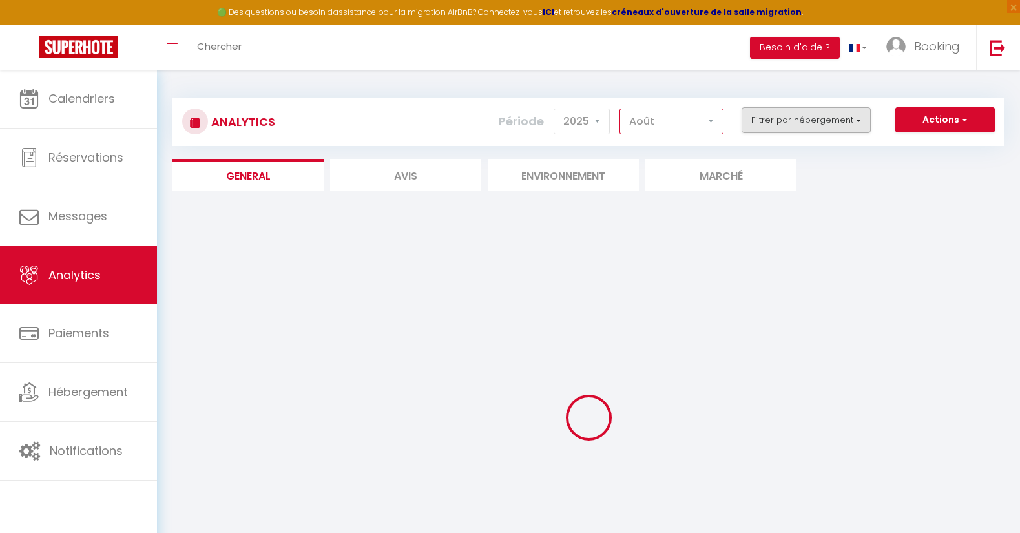
checkbox input "false"
checkbox Bookingfuté "false"
checkbox Room "false"
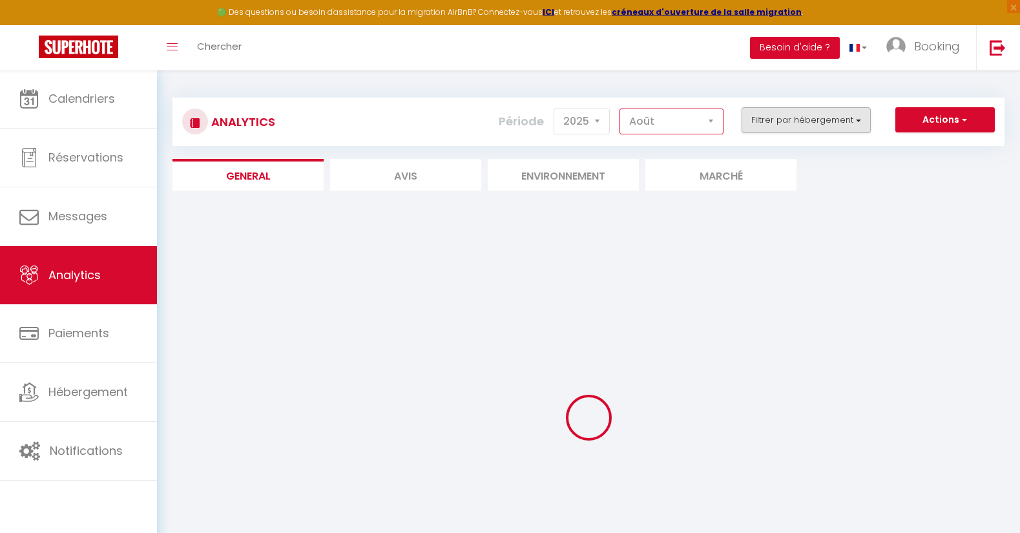
checkbox Futé "false"
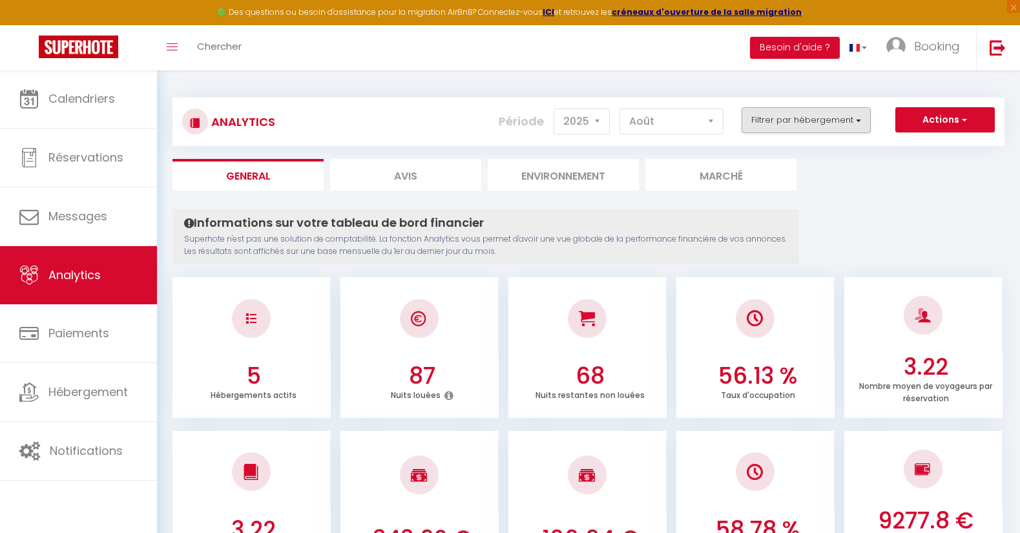
click at [840, 122] on button "Filtrer par hébergement" at bounding box center [805, 120] width 129 height 26
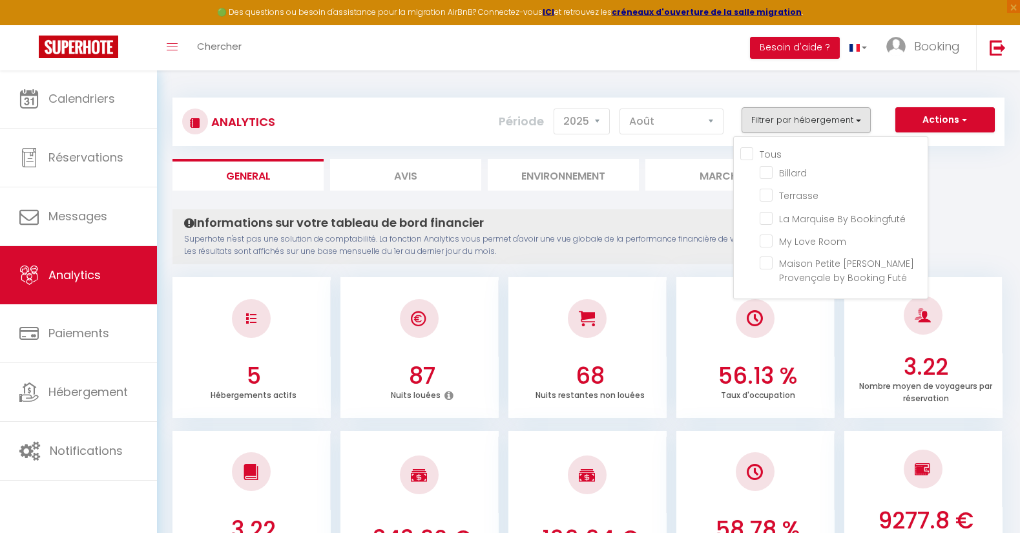
click at [750, 152] on input "Tous" at bounding box center [833, 153] width 187 height 13
checkbox input "true"
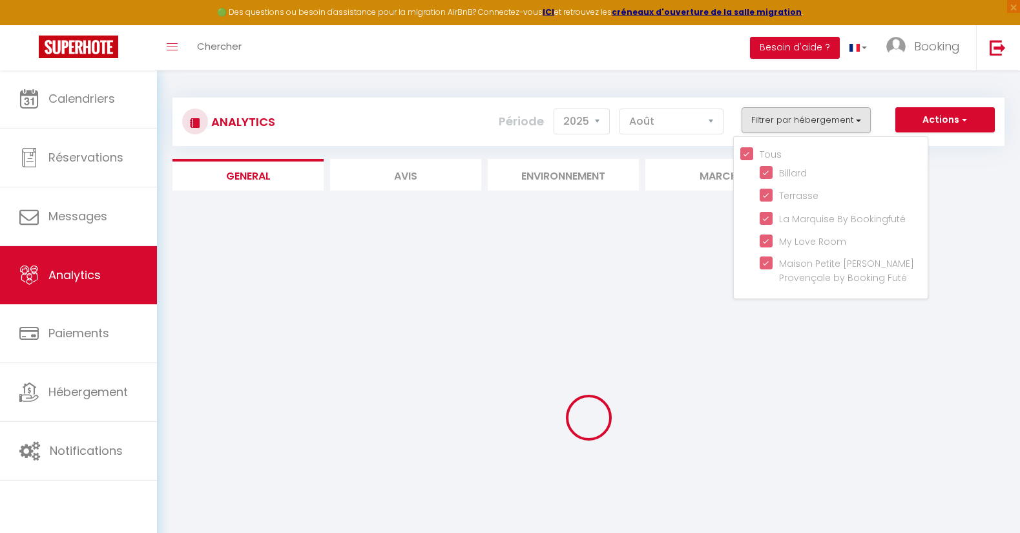
checkbox input "true"
checkbox Bookingfuté "true"
checkbox Room "true"
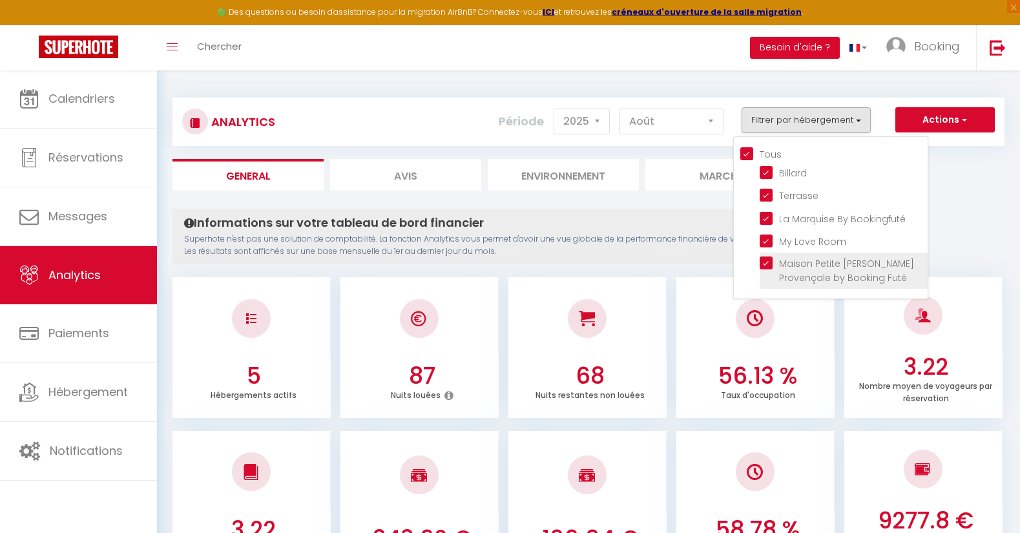
click at [769, 264] on Futé "checkbox" at bounding box center [844, 262] width 168 height 13
checkbox Futé "false"
checkbox input "false"
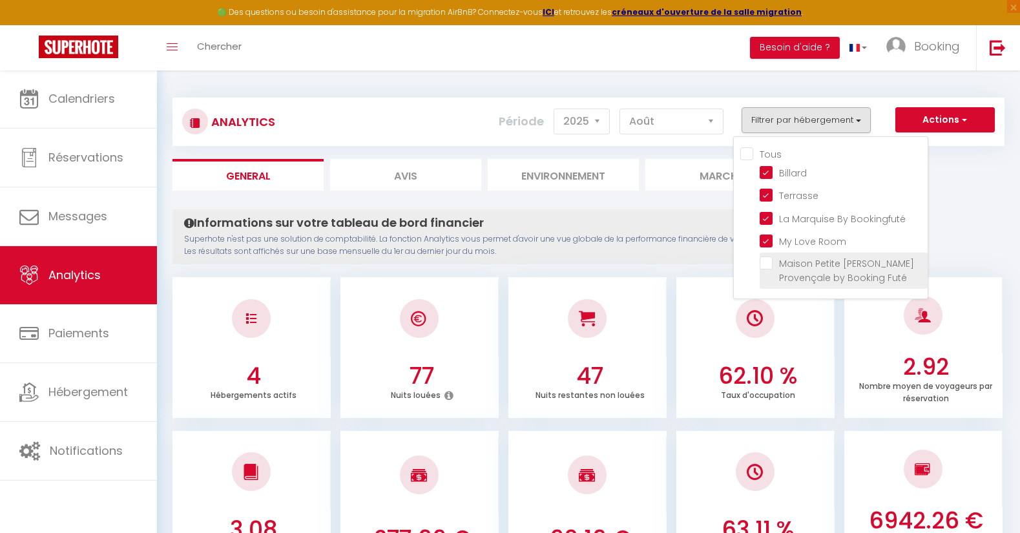
click at [769, 264] on Futé "checkbox" at bounding box center [844, 262] width 168 height 13
checkbox Futé "true"
checkbox input "true"
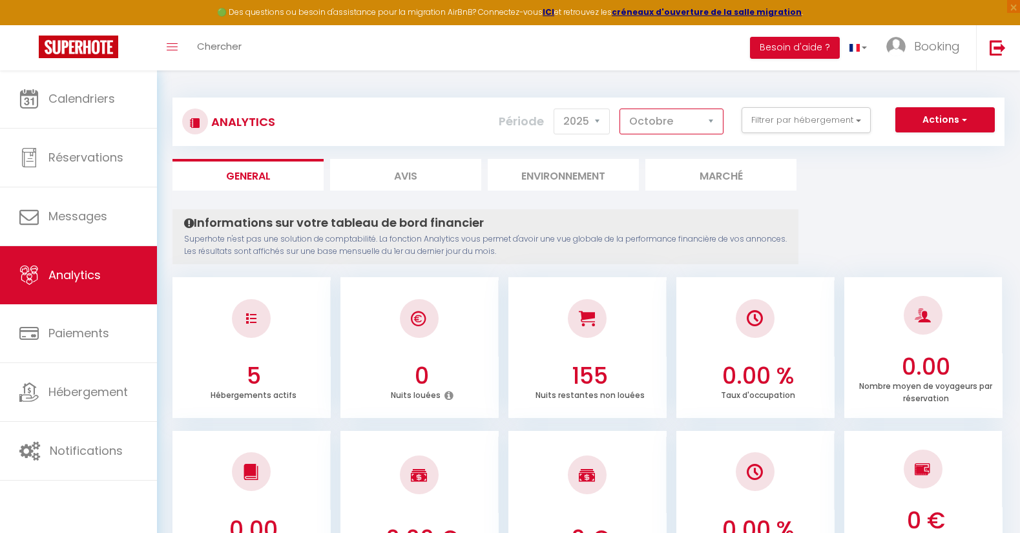
select select "9"
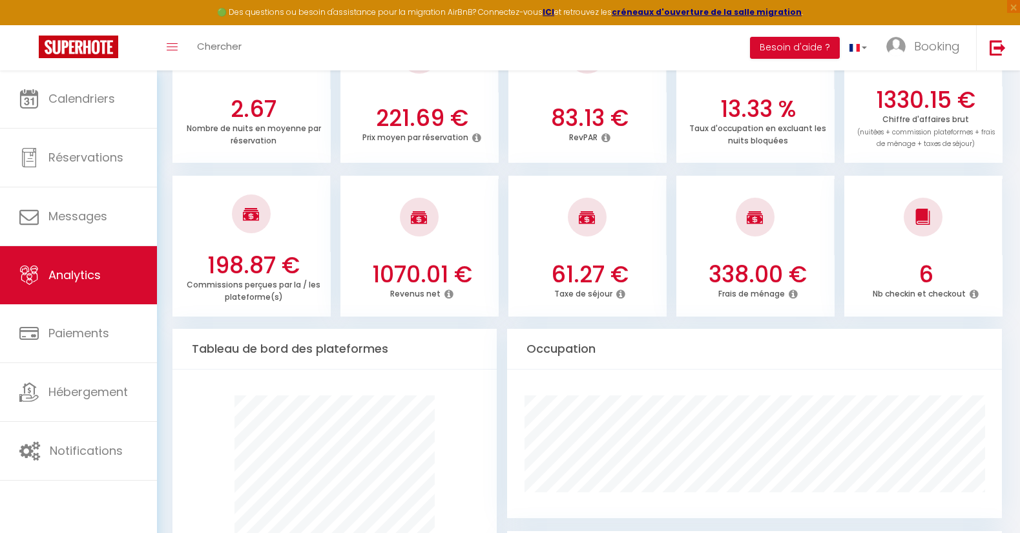
scroll to position [419, 0]
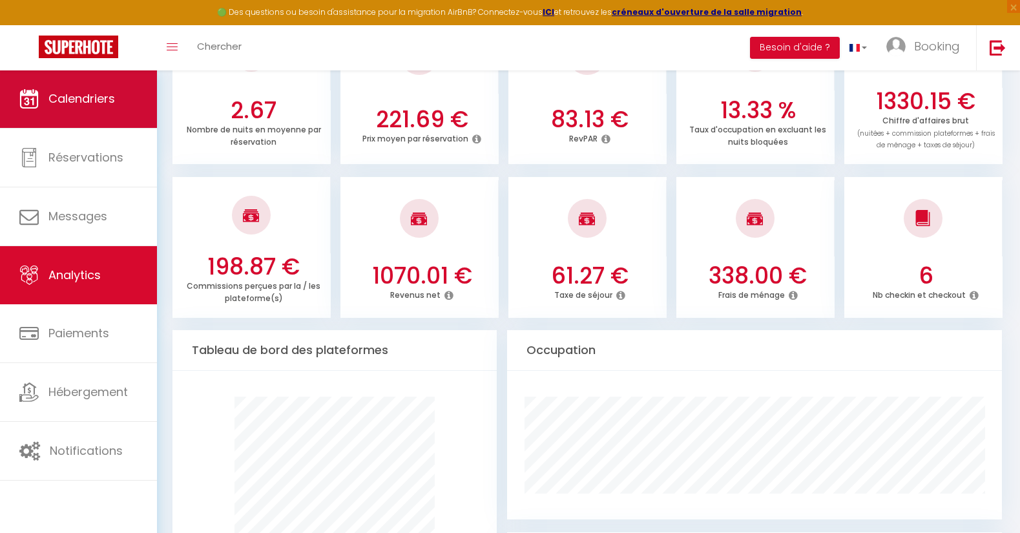
click at [86, 99] on span "Calendriers" at bounding box center [81, 98] width 67 height 16
